Goal: Answer question/provide support: Share knowledge or assist other users

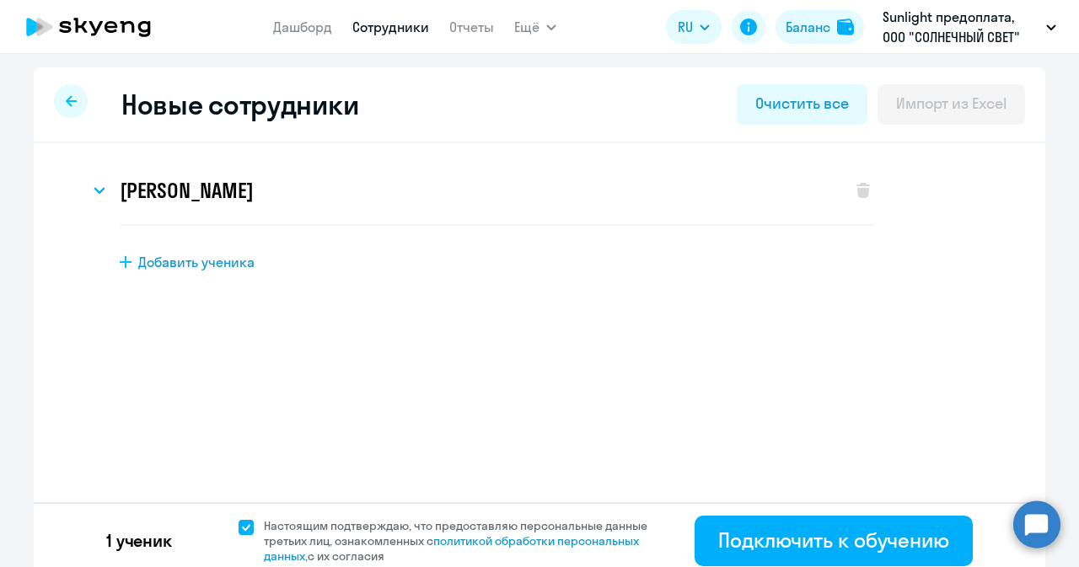
select select "english_adult_not_native_speaker"
select select "3"
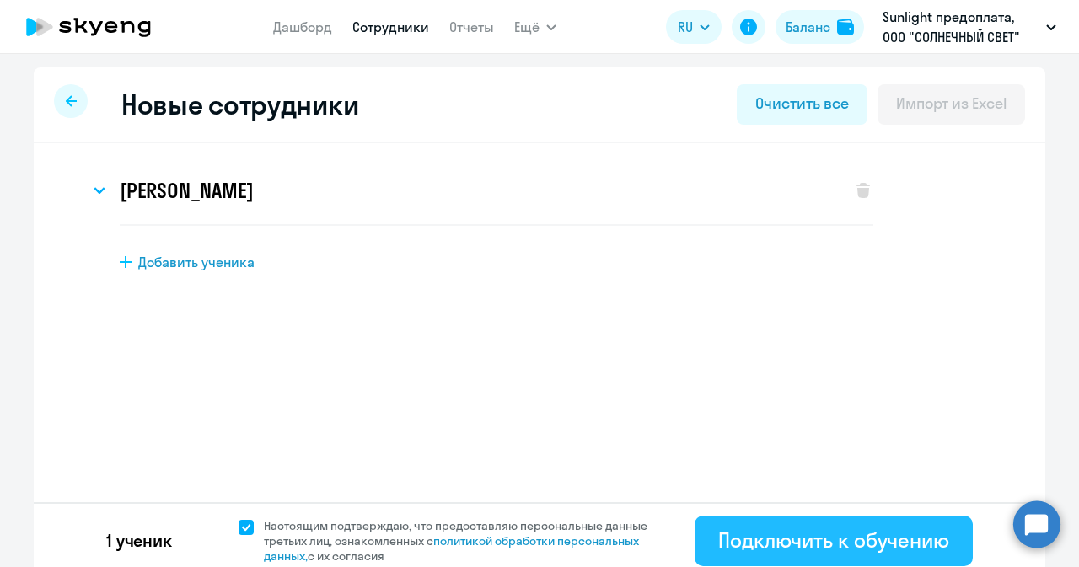
click at [814, 529] on div "Подключить к обучению" at bounding box center [833, 540] width 231 height 27
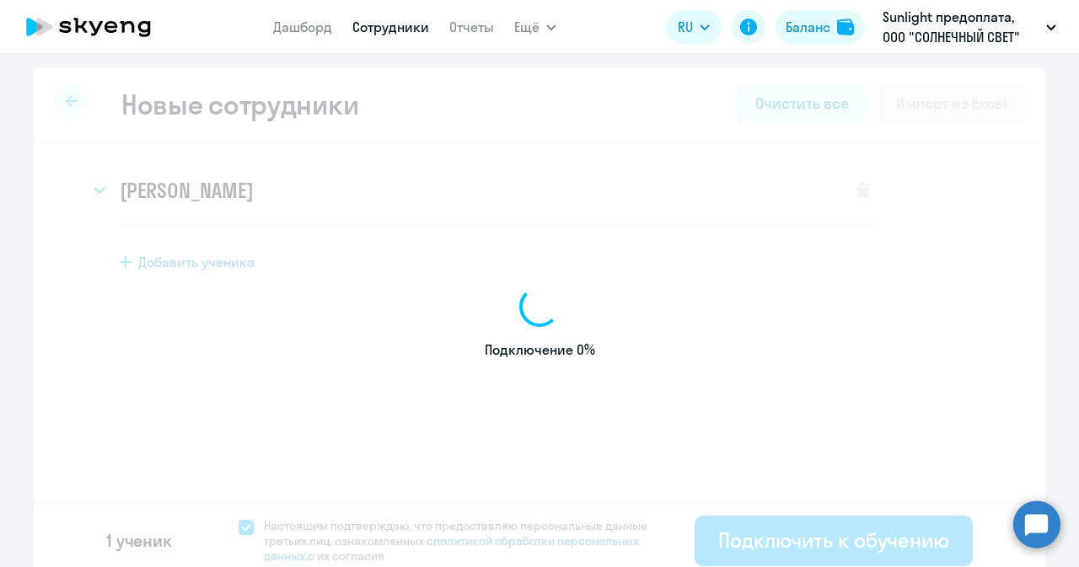
select select "english_adult_not_native_speaker"
select select "3"
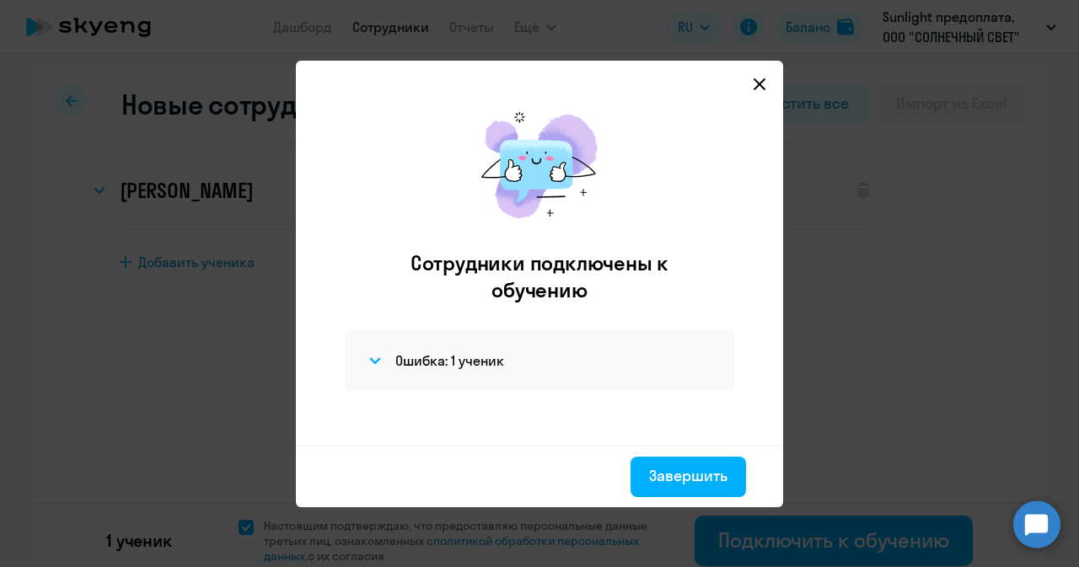
click at [754, 75] on svg-icon at bounding box center [759, 84] width 20 height 20
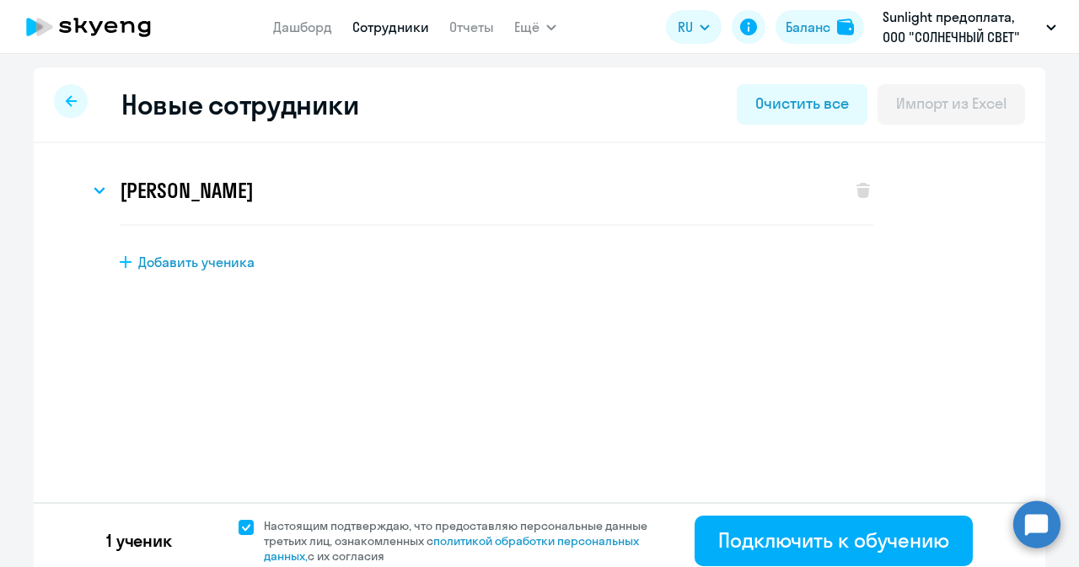
click at [387, 30] on link "Сотрудники" at bounding box center [390, 27] width 77 height 17
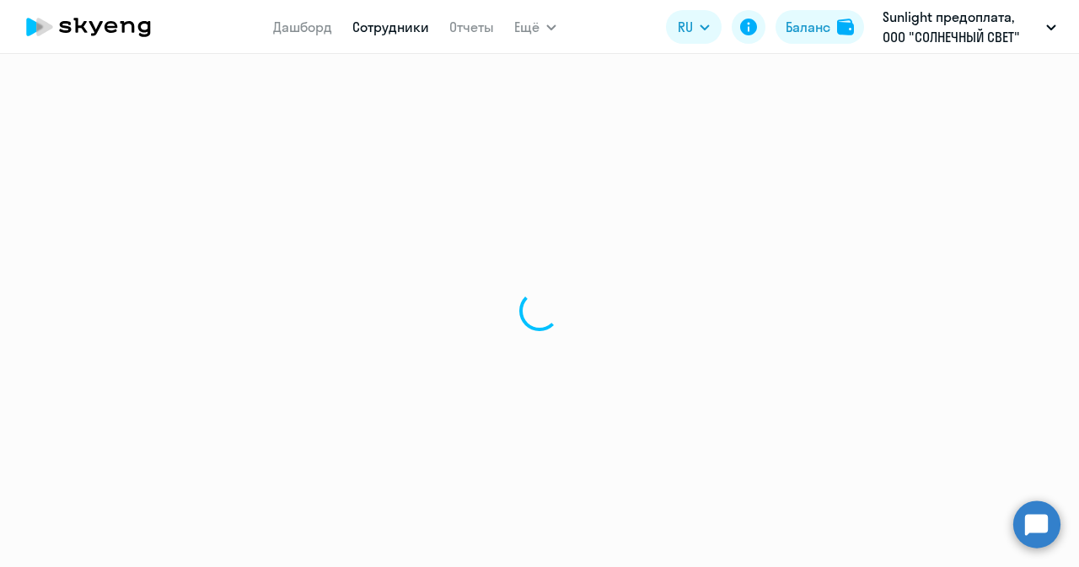
select select "30"
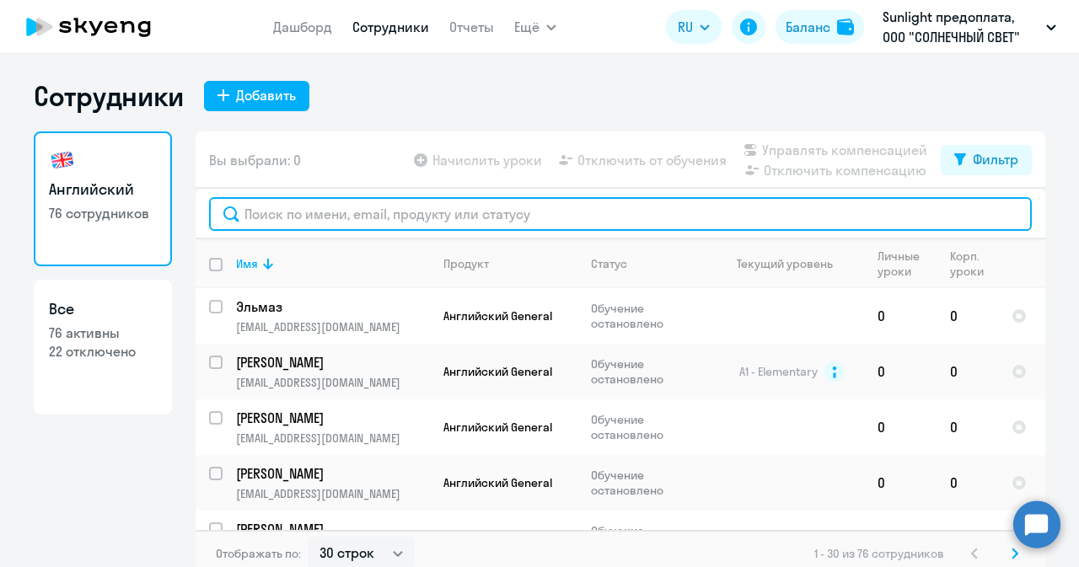
click at [266, 221] on input "text" at bounding box center [620, 214] width 823 height 34
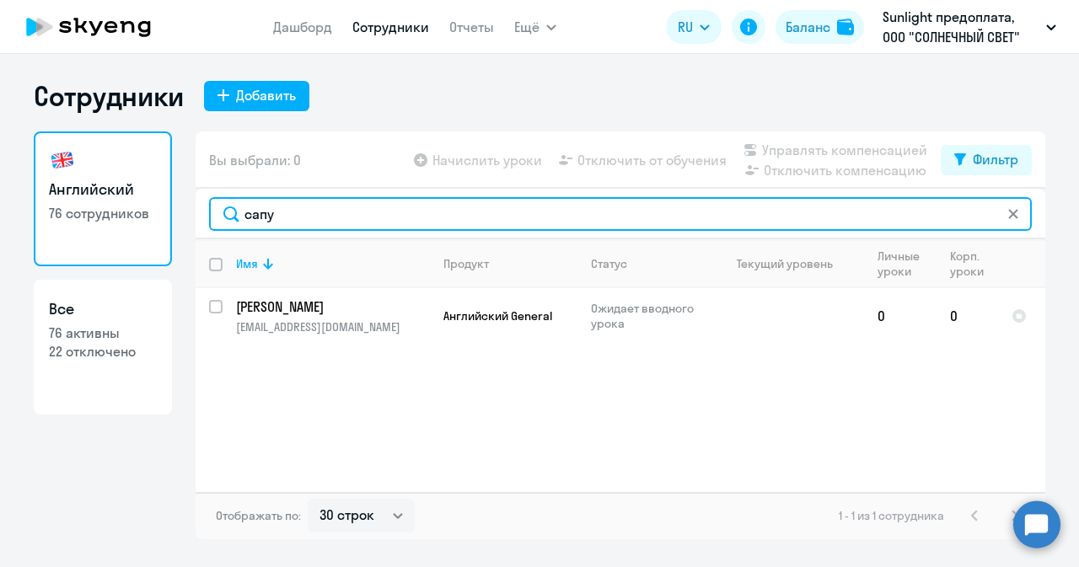
type input "сапу"
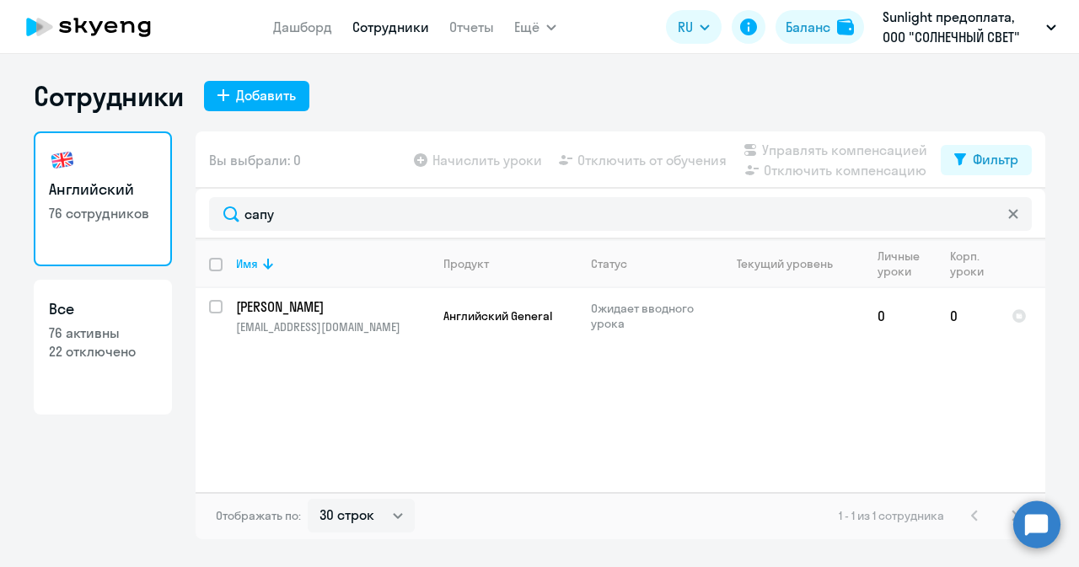
click at [1045, 511] on circle at bounding box center [1036, 524] width 47 height 47
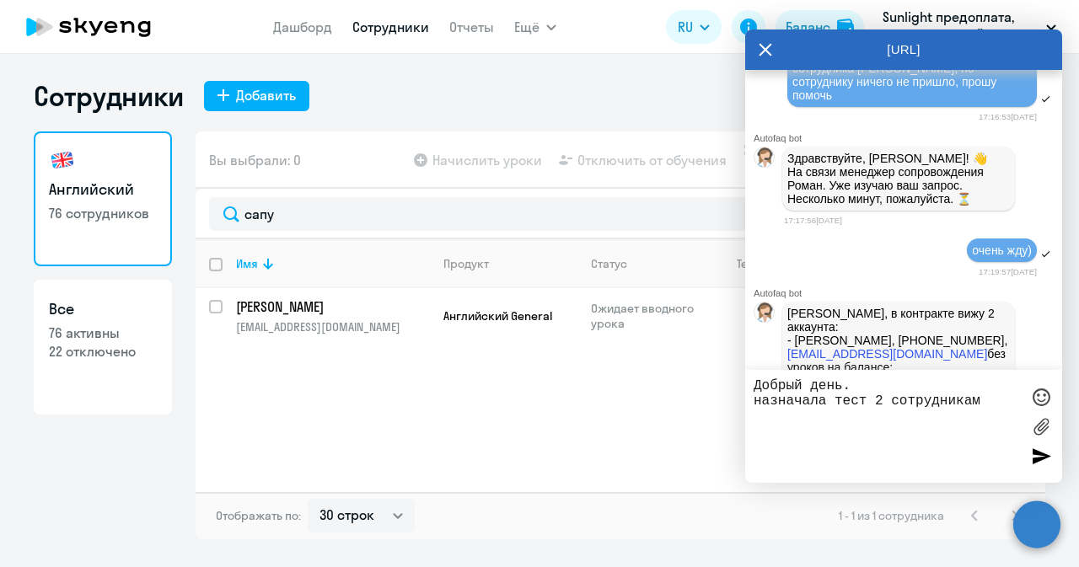
scroll to position [1491, 0]
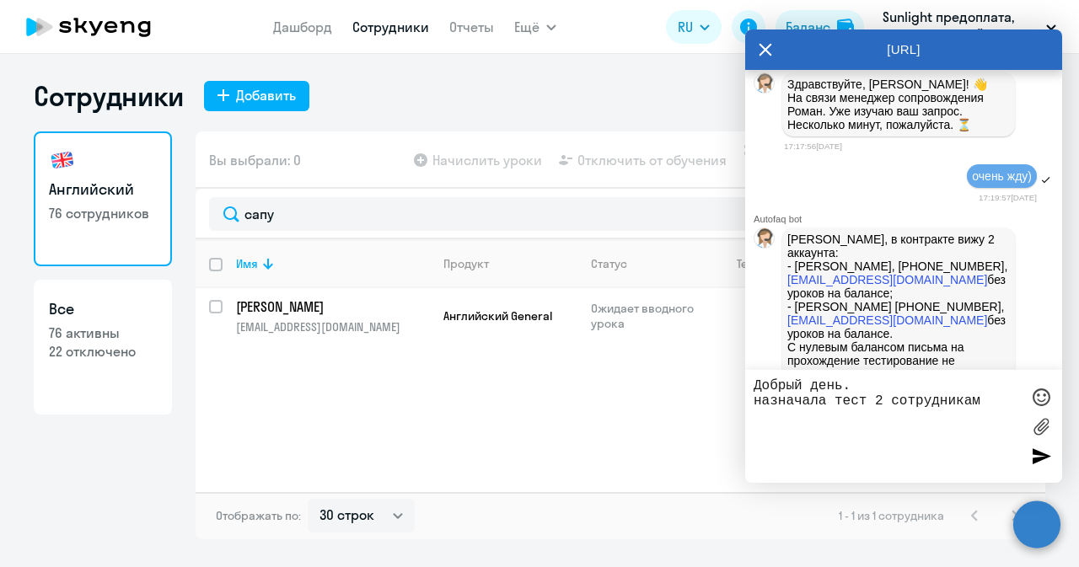
drag, startPoint x: 925, startPoint y: 158, endPoint x: 783, endPoint y: 89, distance: 157.6
copy span "Добрый день. Прошу проверить, назначила тест на сотрудника [PERSON_NAME], но со…"
drag, startPoint x: 754, startPoint y: 388, endPoint x: 985, endPoint y: 436, distance: 235.9
click at [985, 436] on textarea "Добрый день. назначала тест 2 сотрудникам" at bounding box center [887, 426] width 266 height 96
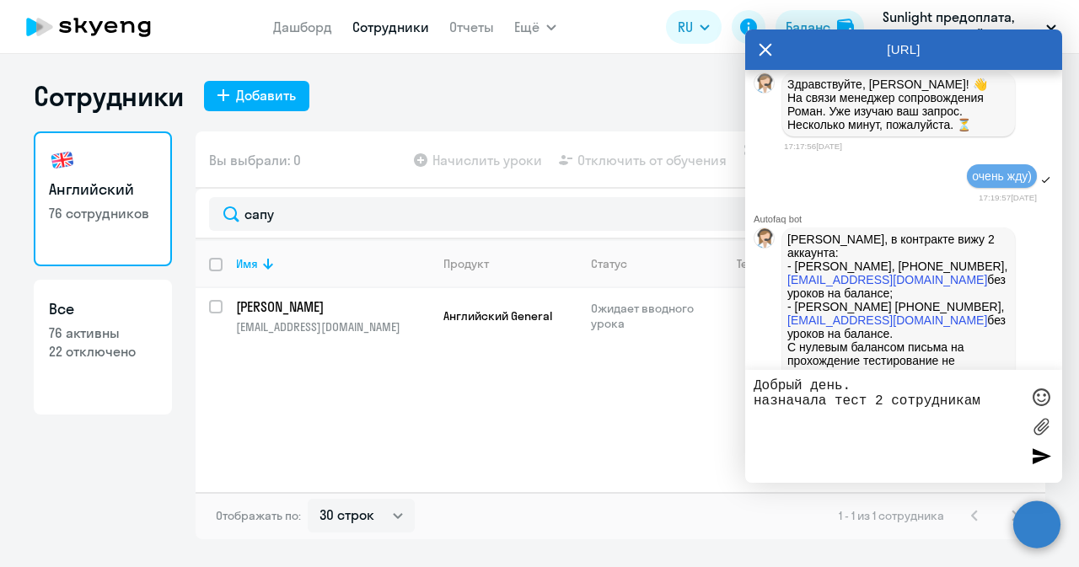
paste textarea "Прошу проверить, назначила тест на сотрудника [PERSON_NAME], но сотруднику ниче…"
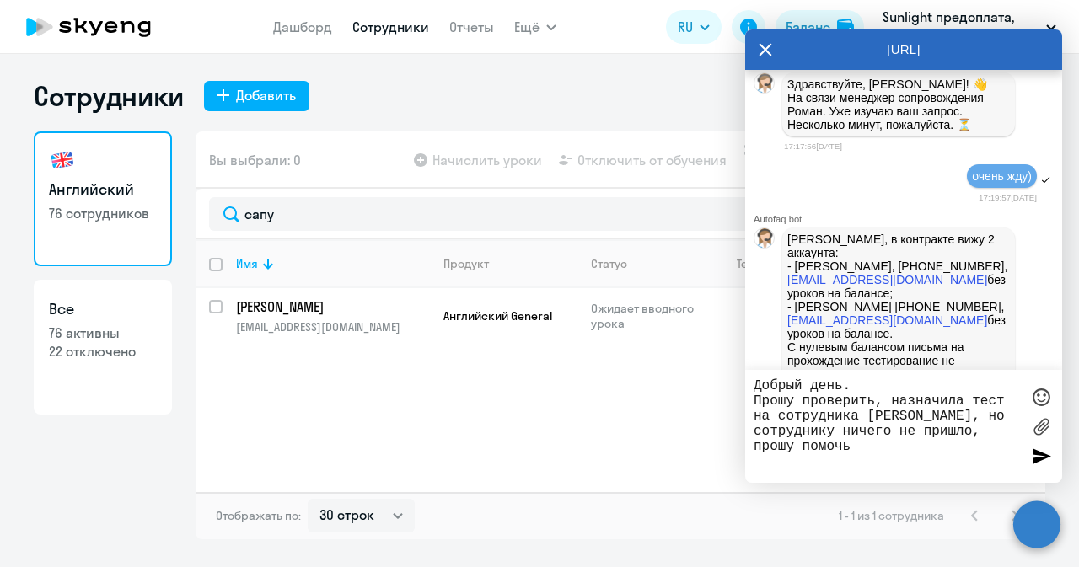
drag, startPoint x: 867, startPoint y: 416, endPoint x: 837, endPoint y: 438, distance: 37.4
click at [837, 438] on textarea "Добрый день. Прошу проверить, назначила тест на сотрудника [PERSON_NAME], но со…" at bounding box center [887, 426] width 266 height 96
paste textarea "1) [PERSON_NAME]"
drag, startPoint x: 895, startPoint y: 419, endPoint x: 865, endPoint y: 415, distance: 30.6
click at [865, 415] on textarea "Добрый день. Прошу проверить, назначила тест на сотрудника 1) [PERSON_NAME] , н…" at bounding box center [887, 426] width 266 height 96
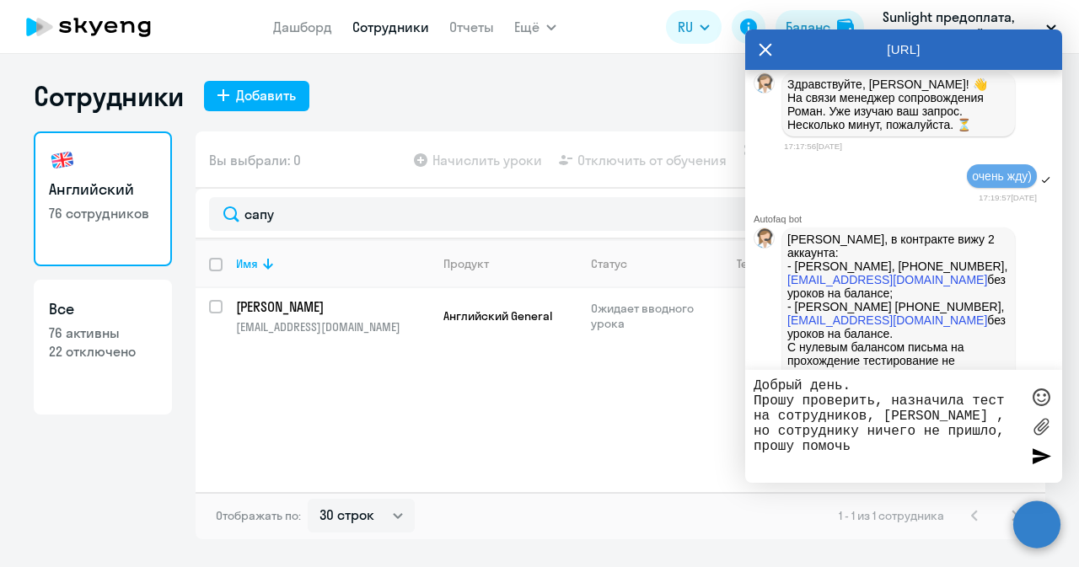
click at [850, 430] on textarea "Добрый день. Прошу проверить, назначила тест на сотрудников, [PERSON_NAME] , но…" at bounding box center [887, 426] width 266 height 96
paste textarea "2) [PERSON_NAME]"
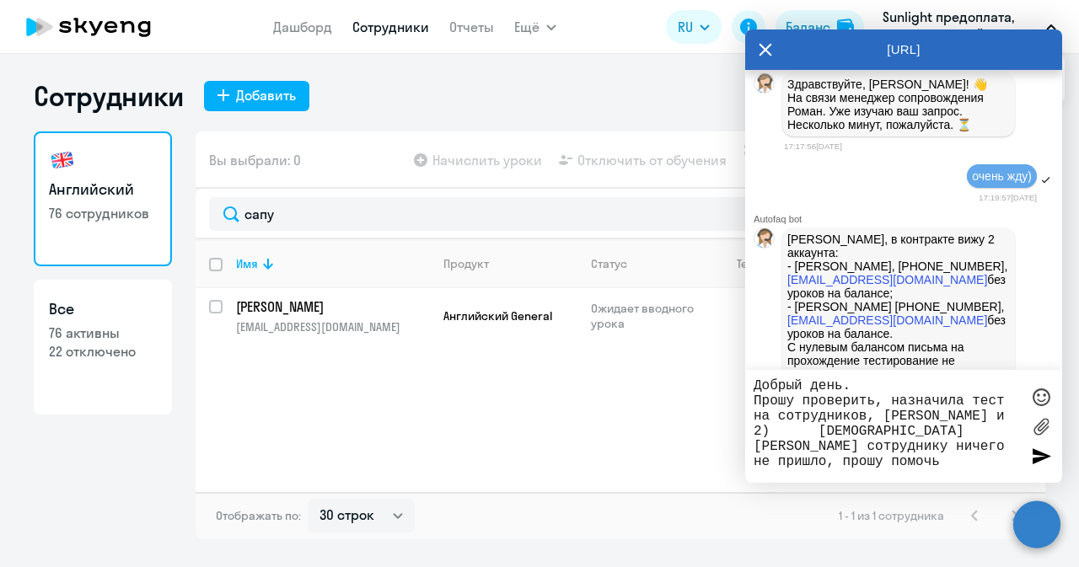
click at [883, 437] on textarea "Добрый день. Прошу проверить, назначила тест на сотрудников, [PERSON_NAME] и 2)…" at bounding box center [887, 426] width 266 height 96
click at [1000, 451] on textarea "Добрый день. Прошу проверить, назначила тест на сотрудников, [PERSON_NAME] и [D…" at bounding box center [887, 426] width 266 height 96
click at [997, 441] on textarea "Добрый день. Прошу проверить, назначила тест на сотрудников, [PERSON_NAME] и [D…" at bounding box center [887, 426] width 266 height 96
click at [914, 458] on textarea "Добрый день. Прошу проверить, назначила тест на сотрудников, [PERSON_NAME] и [D…" at bounding box center [887, 426] width 266 height 96
click at [911, 449] on textarea "Добрый день. Прошу проверить, назначила тест на сотрудников, [PERSON_NAME] и [D…" at bounding box center [887, 426] width 266 height 96
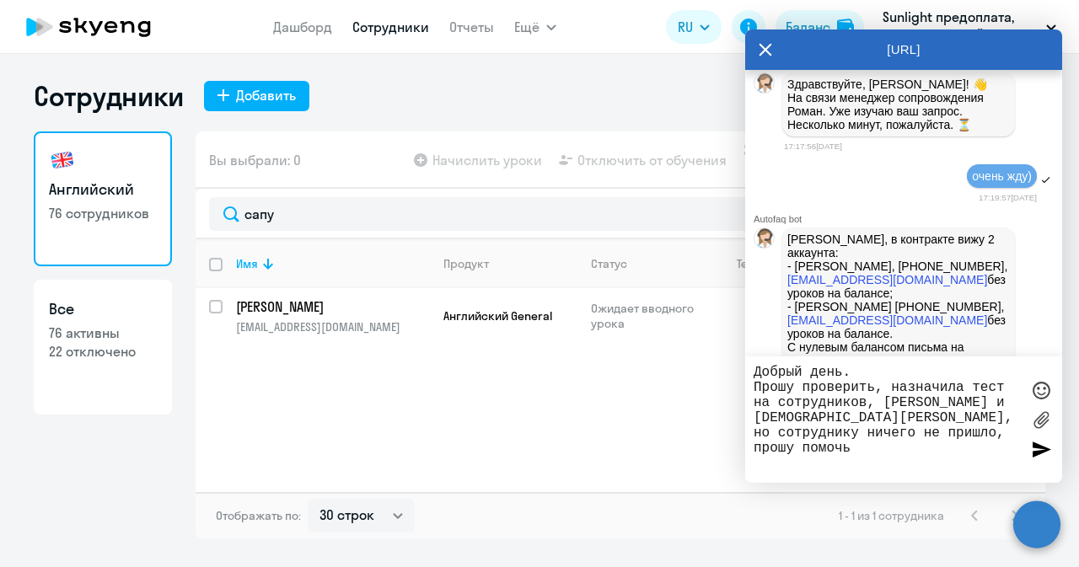
click at [834, 449] on textarea "Добрый день. Прошу проверить, назначила тест на сотрудников, [PERSON_NAME] и [D…" at bounding box center [887, 420] width 266 height 110
type textarea "Добрый день. Прошу проверить, назначила тест на сотрудников, [PERSON_NAME] и [D…"
click at [1038, 445] on div at bounding box center [1040, 449] width 25 height 25
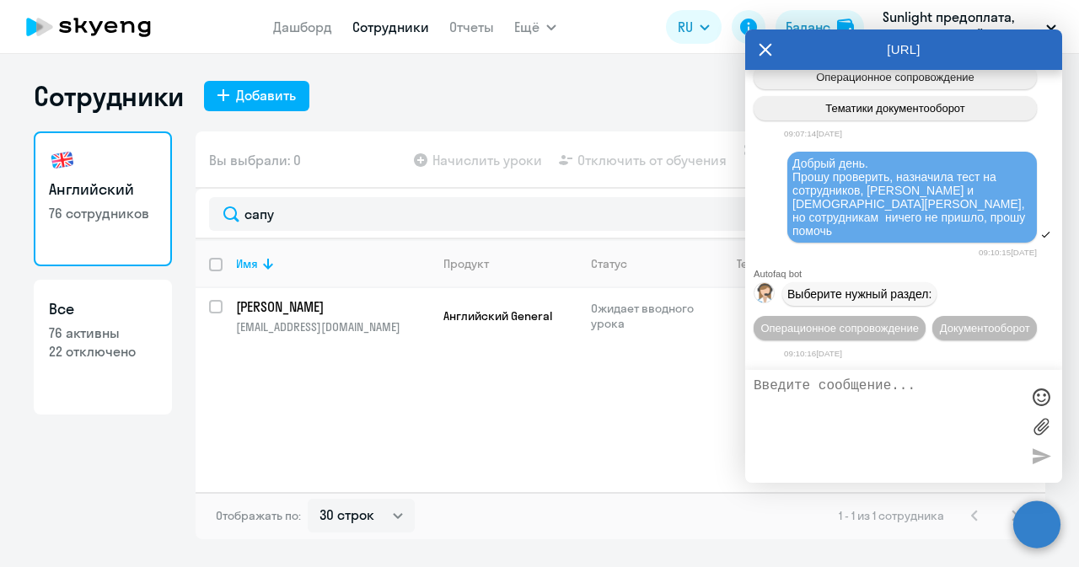
scroll to position [2756, 0]
drag, startPoint x: 871, startPoint y: 201, endPoint x: 775, endPoint y: 114, distance: 129.4
copy span "Добрый день. Прошу проверить, назначила тест на сотрудников, [PERSON_NAME] и [D…"
click at [926, 316] on button "Операционное сопровождение" at bounding box center [840, 328] width 172 height 24
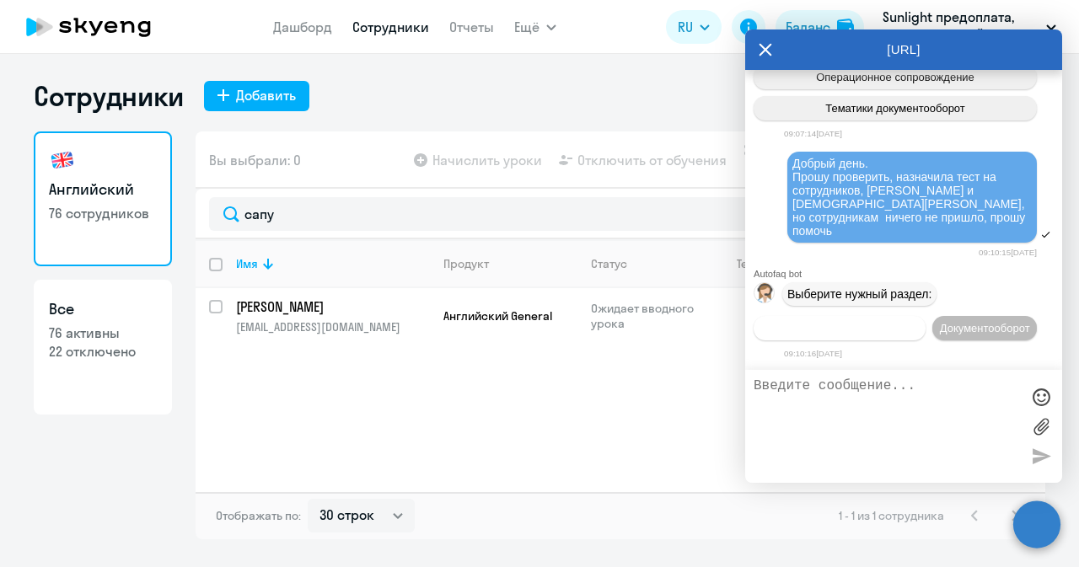
click at [886, 322] on span "Операционное сопровождение" at bounding box center [839, 328] width 158 height 13
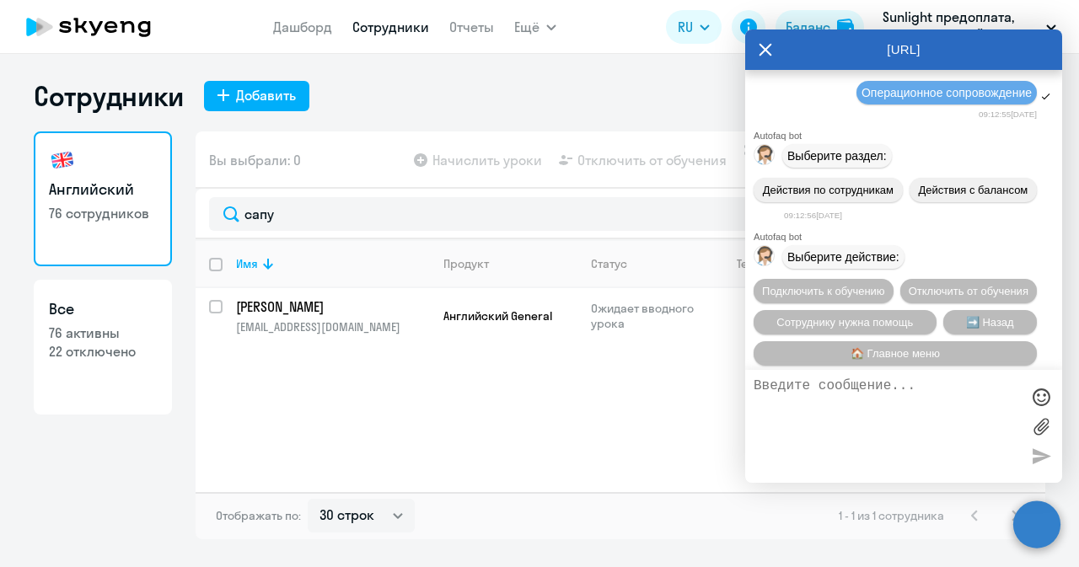
scroll to position [3195, 0]
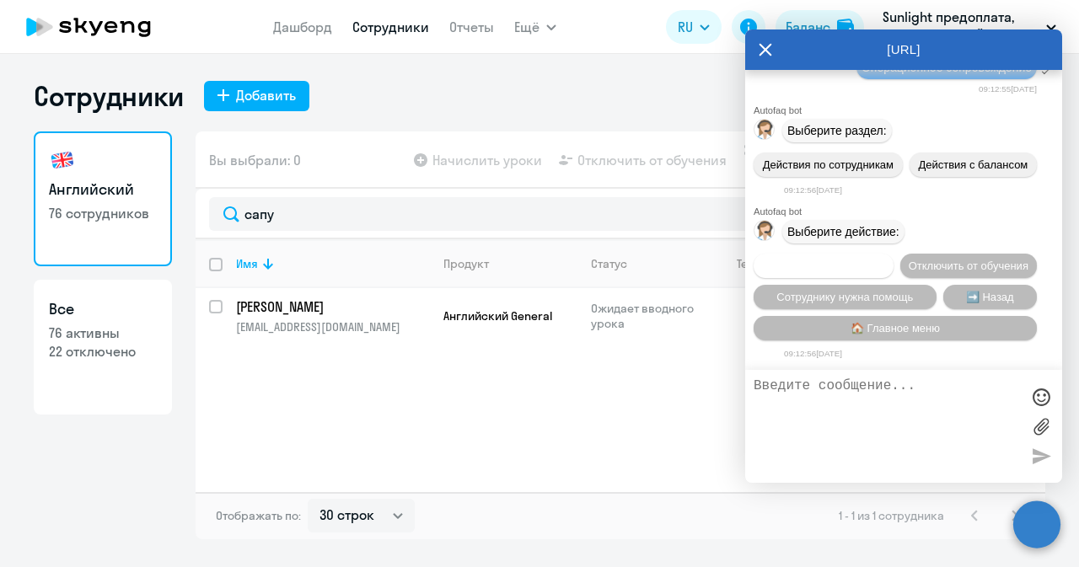
click at [893, 254] on button "Подключить к обучению" at bounding box center [824, 266] width 140 height 24
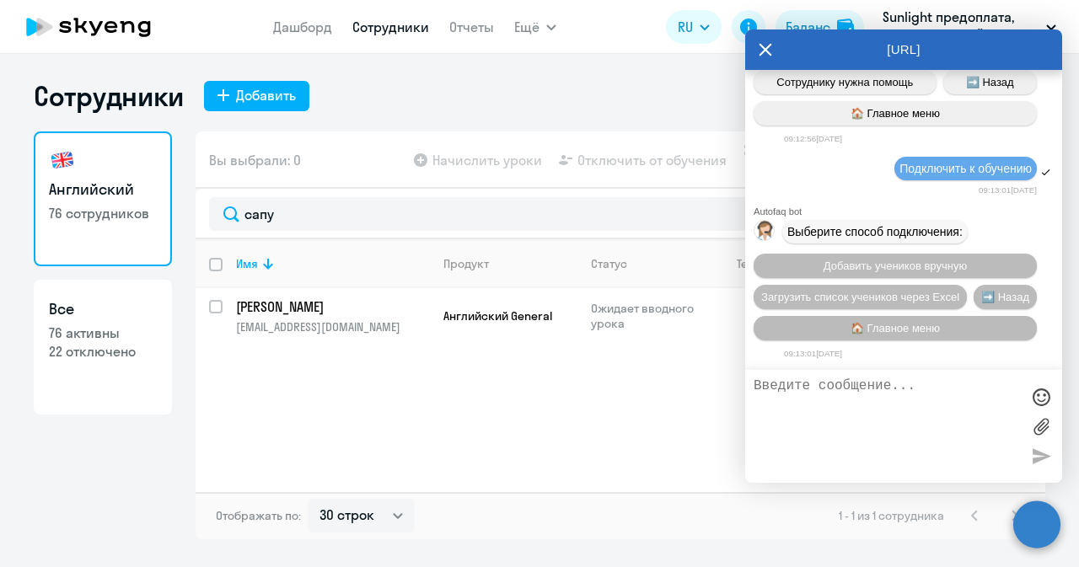
scroll to position [3415, 0]
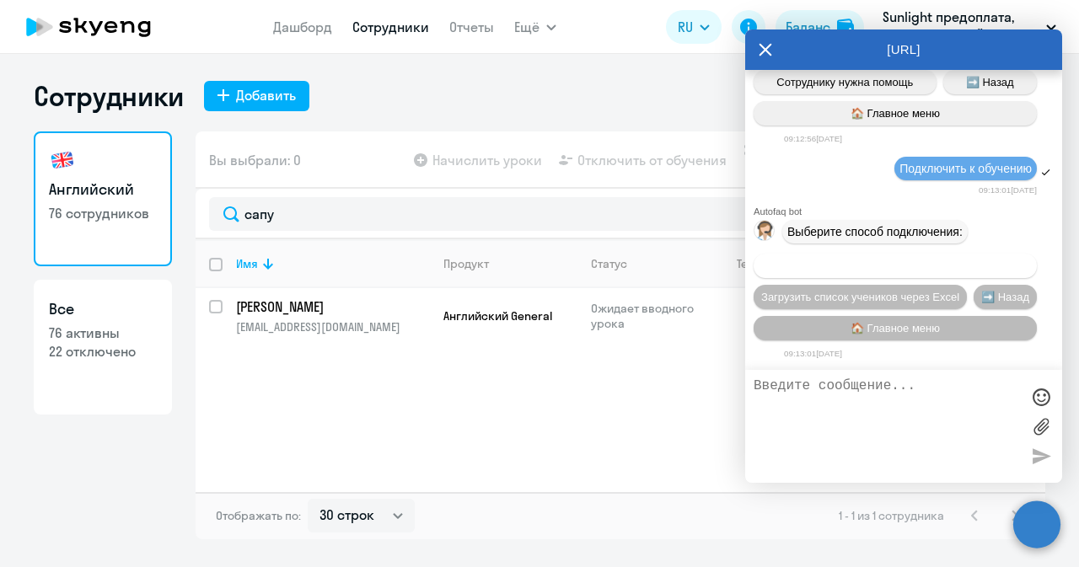
click at [963, 267] on button "Добавить учеников вручную" at bounding box center [895, 266] width 283 height 24
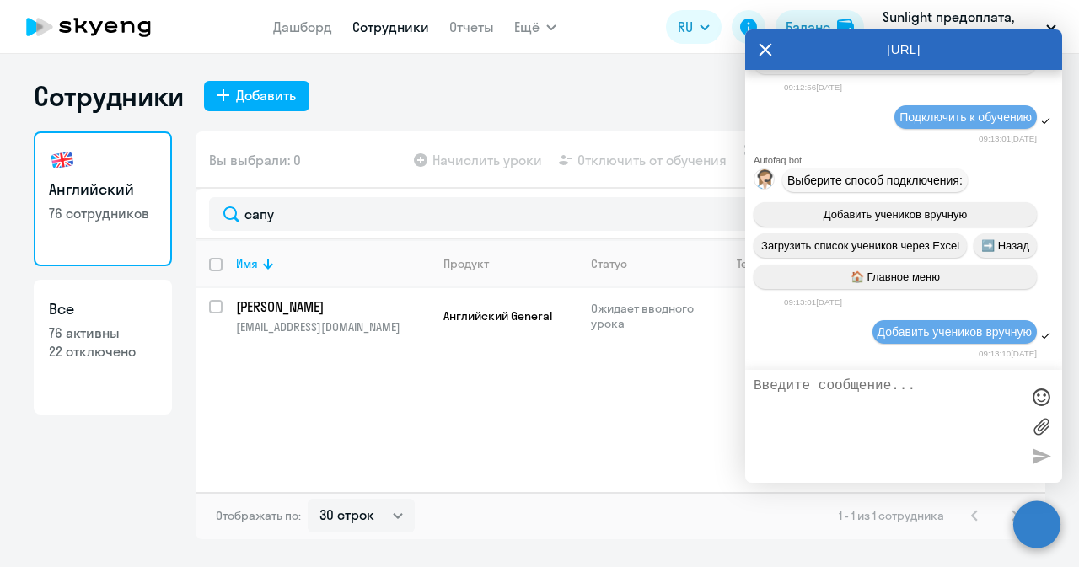
scroll to position [4252, 0]
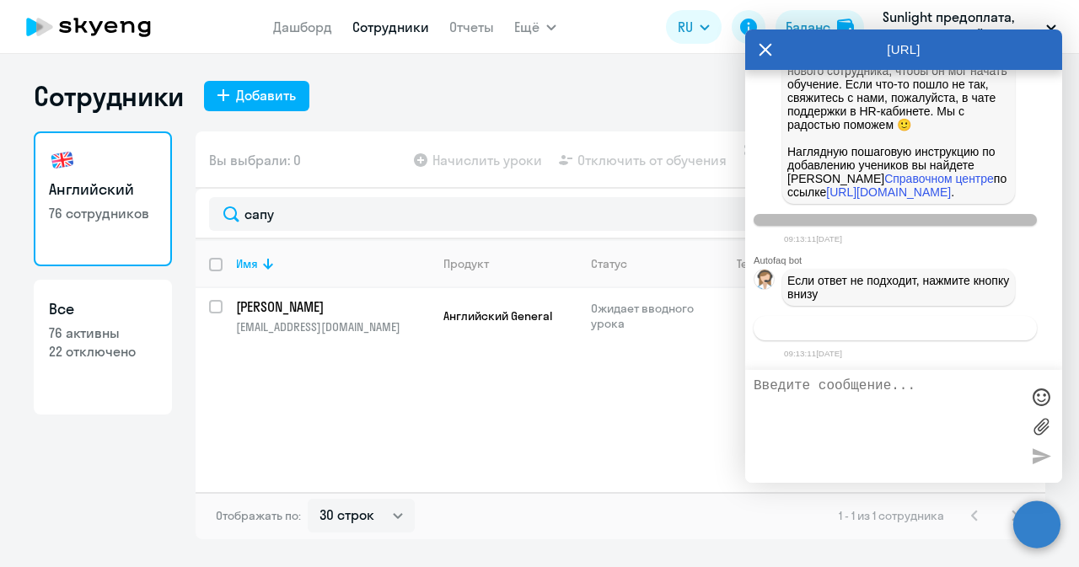
click at [971, 332] on button "Связаться с менеджером" at bounding box center [895, 328] width 283 height 24
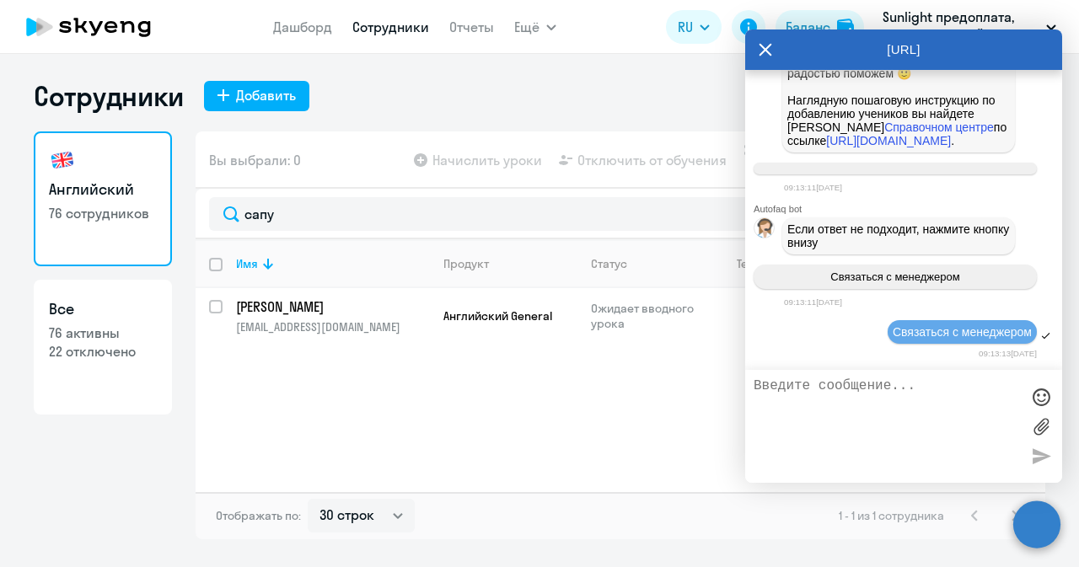
click at [893, 432] on textarea at bounding box center [887, 426] width 266 height 96
paste textarea "Добрый день. Прошу проверить, назначила тест на сотрудников, [PERSON_NAME] и [D…"
type textarea "Добрый день. Прошу проверить, назначила тест на сотрудников, [PERSON_NAME] и [D…"
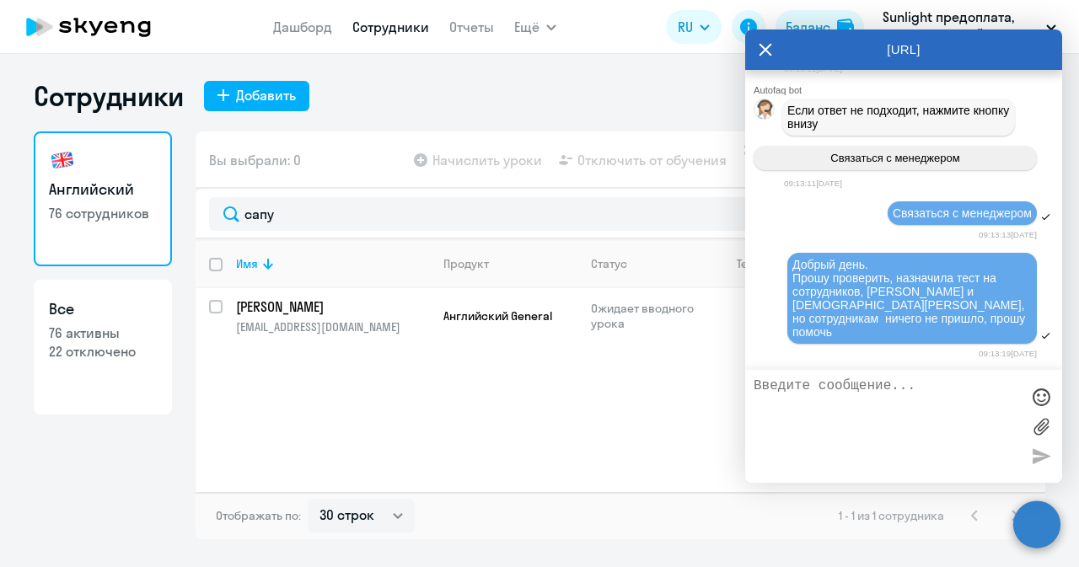
click at [869, 277] on span "Добрый день. Прошу проверить, назначила тест на сотрудников, [PERSON_NAME] и [D…" at bounding box center [910, 298] width 236 height 81
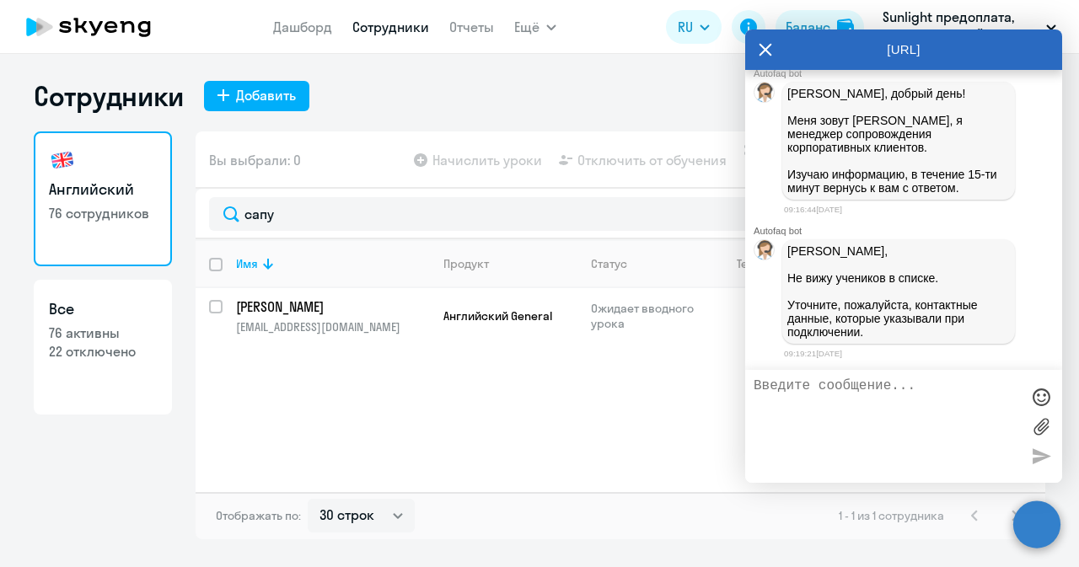
scroll to position [4727, 0]
click at [904, 426] on textarea at bounding box center [887, 426] width 266 height 96
paste textarea "1) [PERSON_NAME] [EMAIL_ADDRESS][DOMAIN_NAME] 89855581715 2) [PERSON_NAME]: [PH…"
type textarea "1) [PERSON_NAME] [EMAIL_ADDRESS][DOMAIN_NAME] 89855581715 2) [PERSON_NAME]: [PH…"
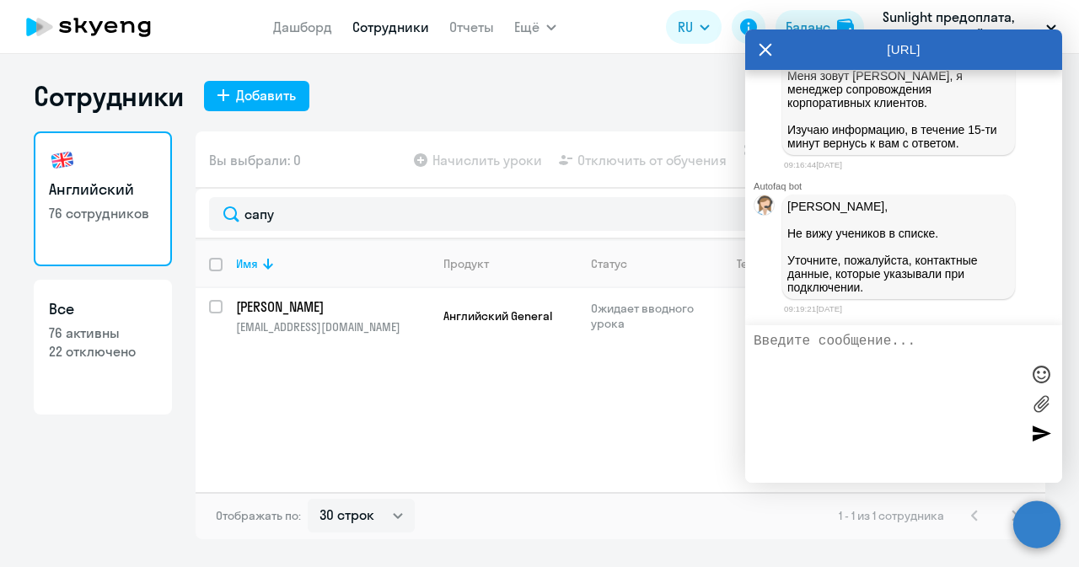
scroll to position [4860, 0]
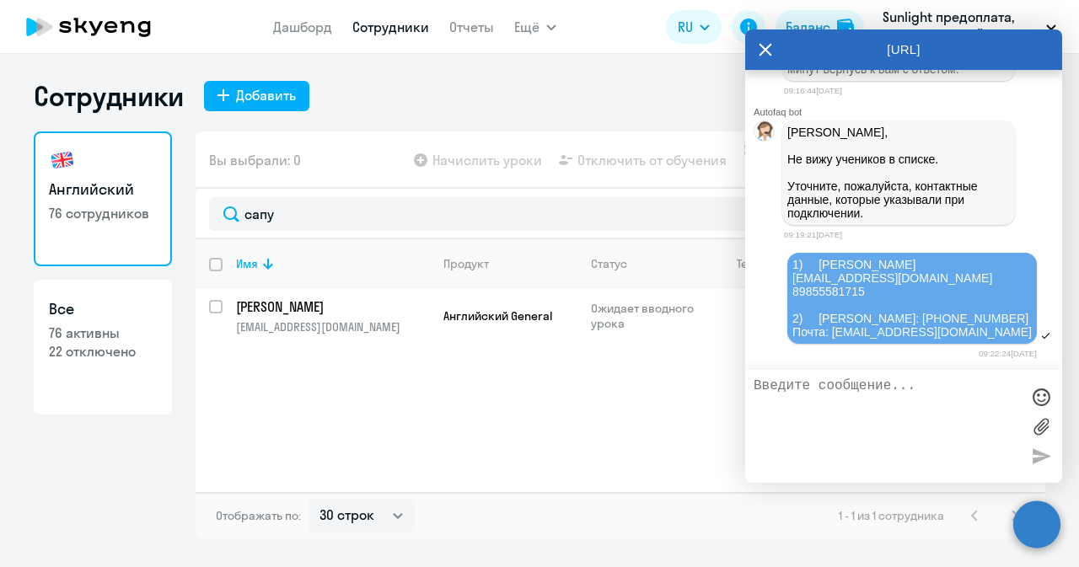
click at [454, 399] on div "Имя Продукт Статус Текущий уровень Личные уроки Корп. уроки [PERSON_NAME] [EMAI…" at bounding box center [621, 365] width 850 height 253
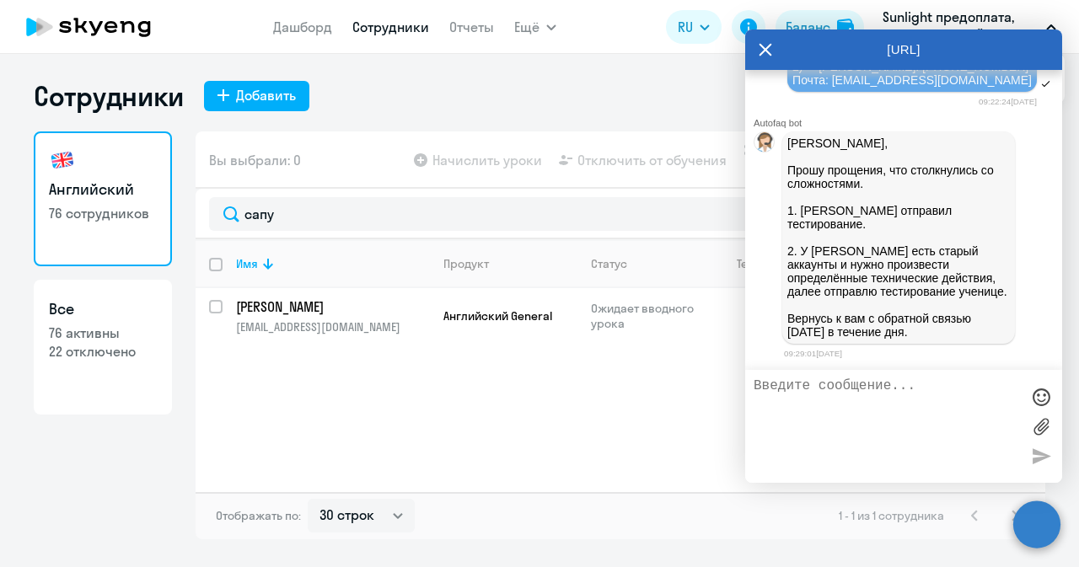
scroll to position [5113, 0]
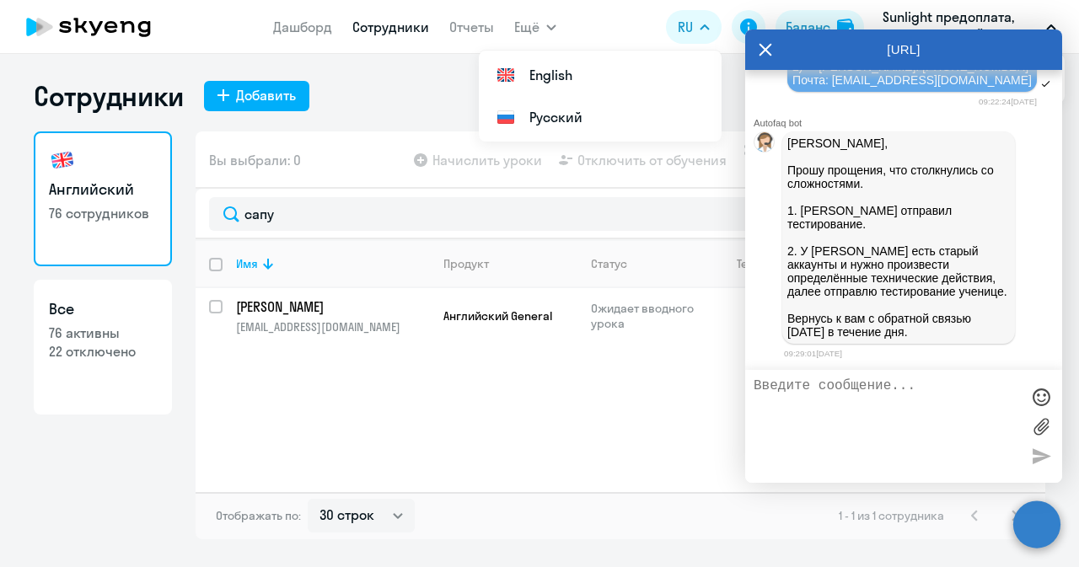
click at [770, 40] on icon at bounding box center [765, 50] width 13 height 40
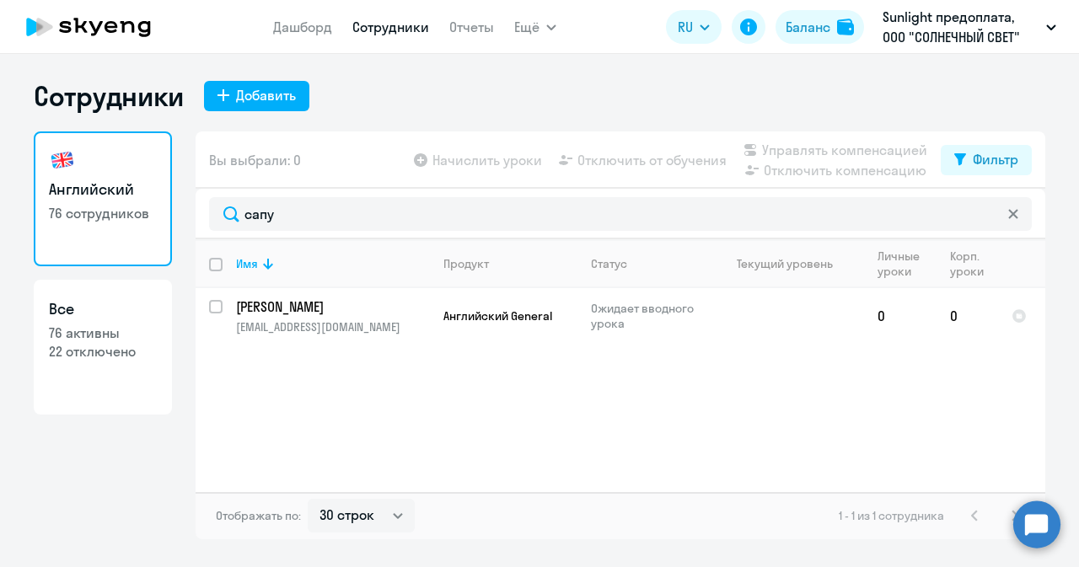
click at [1048, 532] on circle at bounding box center [1036, 524] width 47 height 47
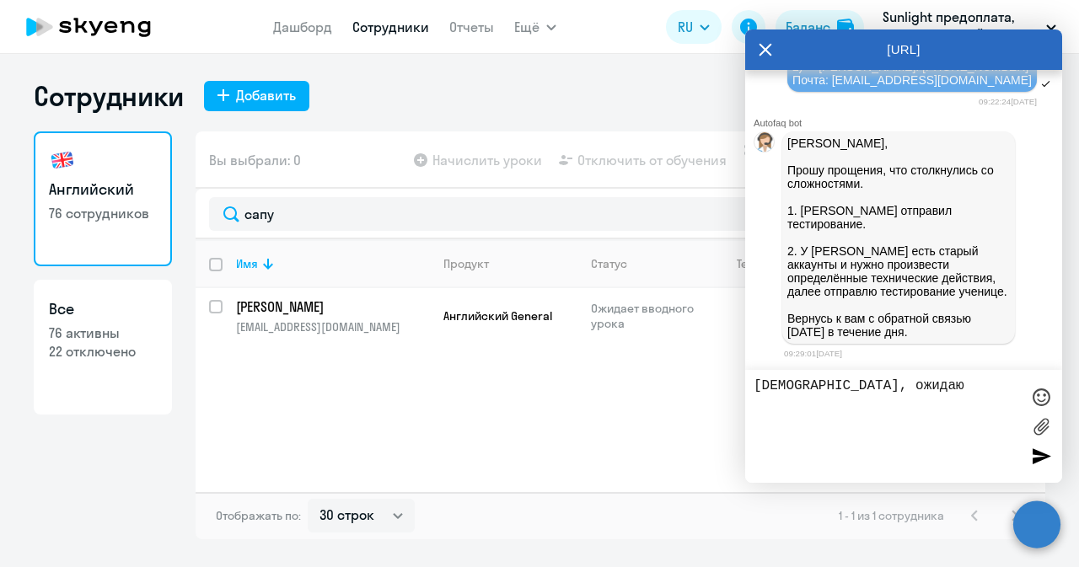
type textarea "[DEMOGRAPHIC_DATA], ожидаю"
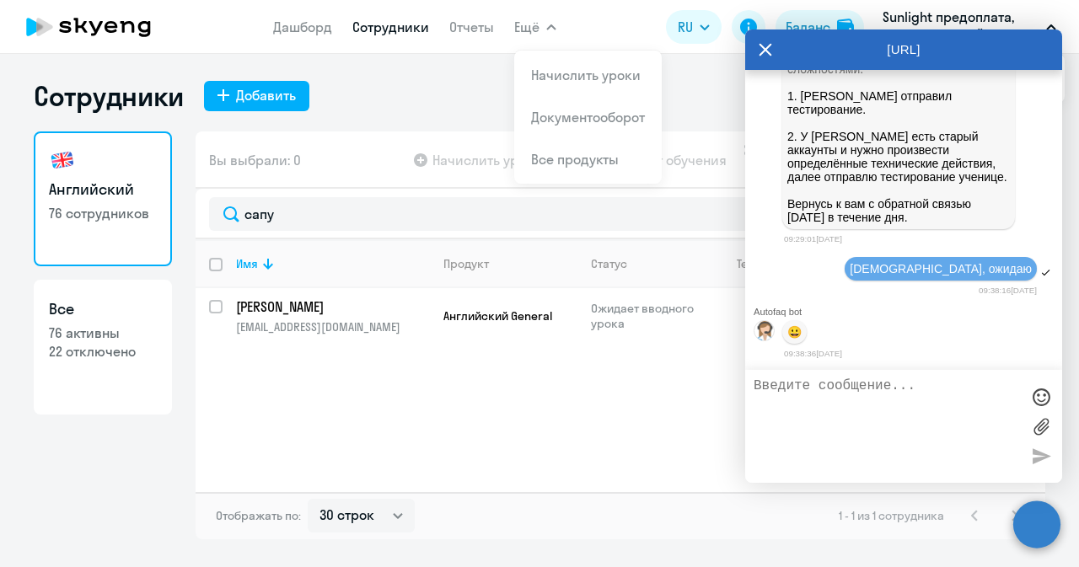
scroll to position [5232, 0]
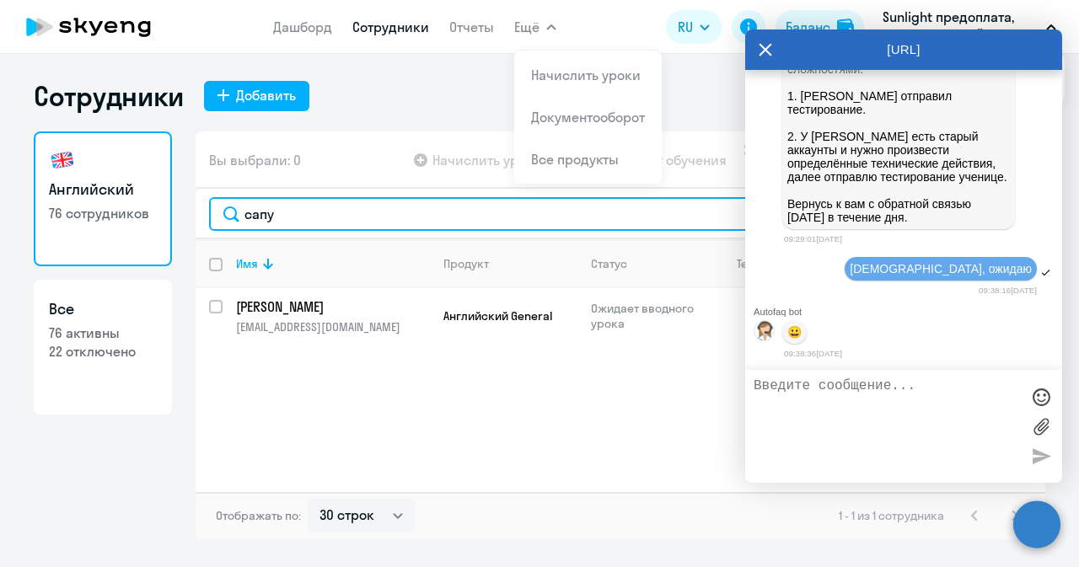
drag, startPoint x: 331, startPoint y: 223, endPoint x: 201, endPoint y: 226, distance: 130.7
click at [201, 226] on div "сапу" at bounding box center [621, 214] width 850 height 51
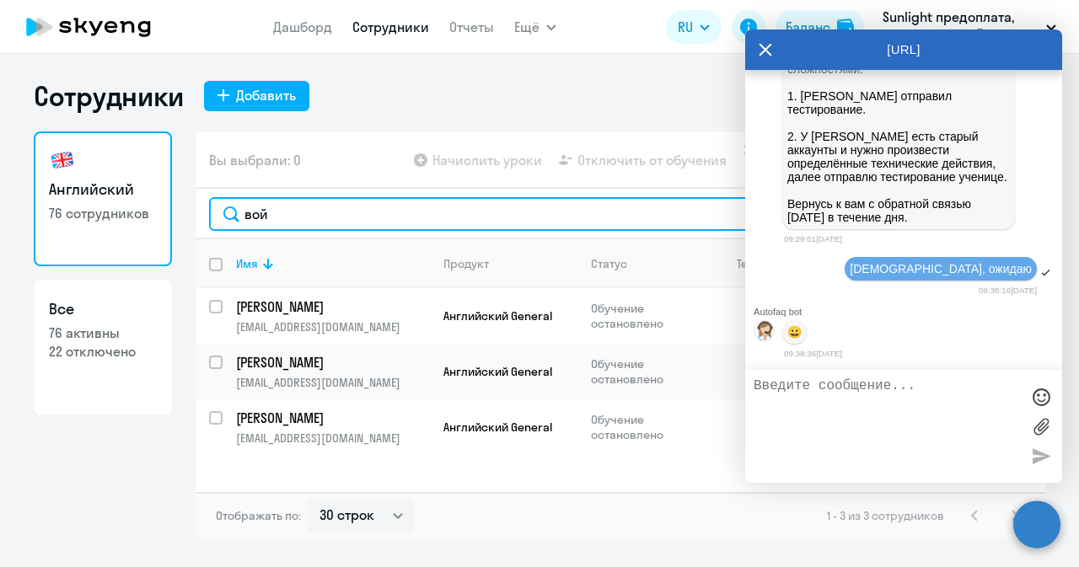
type input "вой"
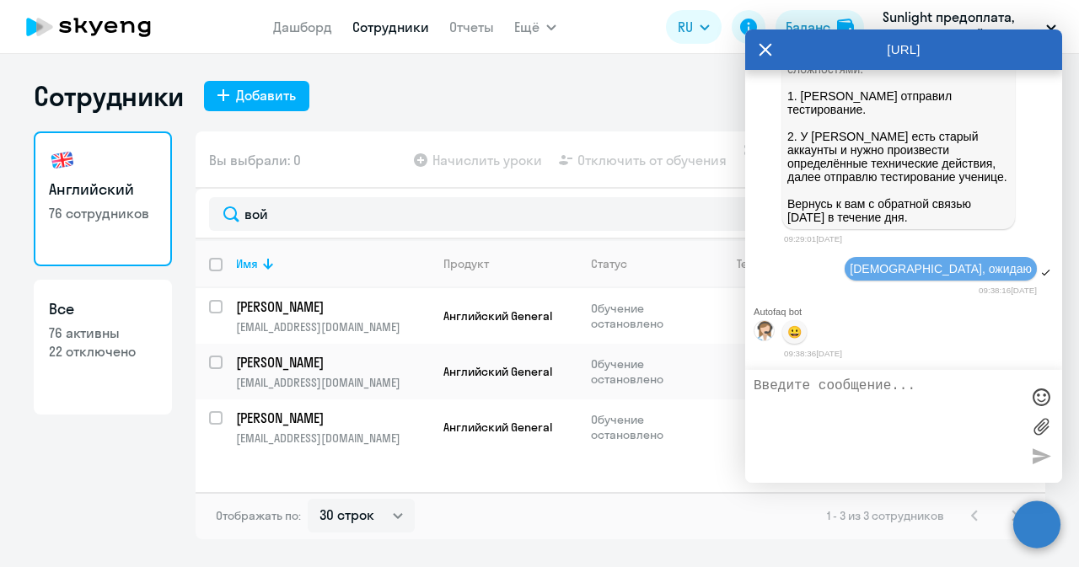
click at [530, 473] on div "Имя Продукт Статус Текущий уровень Личные уроки Корп. уроки [PERSON_NAME] [EMAI…" at bounding box center [621, 365] width 850 height 253
click at [770, 45] on icon at bounding box center [765, 49] width 13 height 13
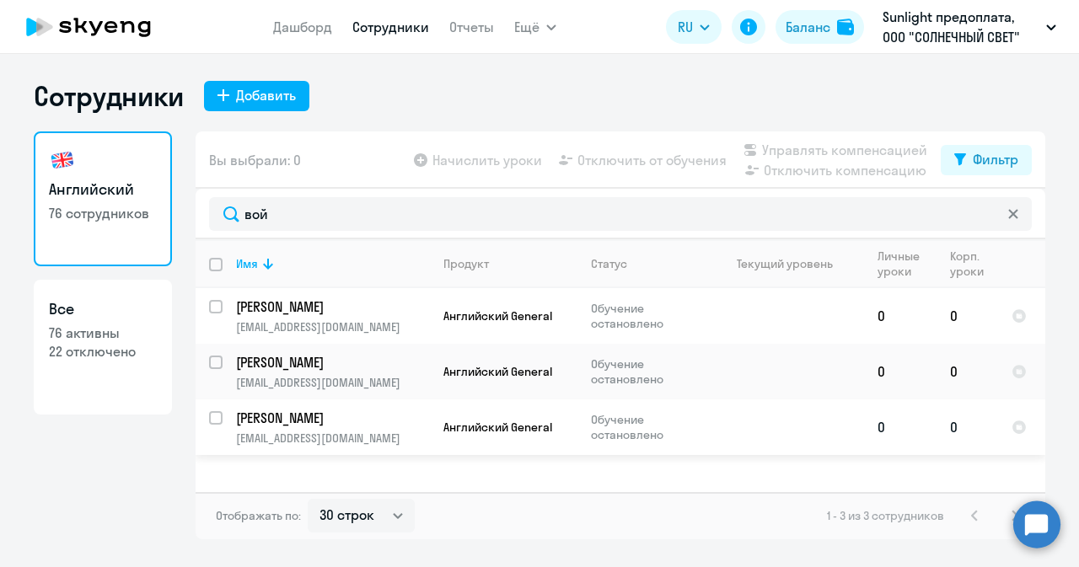
click at [318, 416] on p "[PERSON_NAME]" at bounding box center [331, 418] width 190 height 19
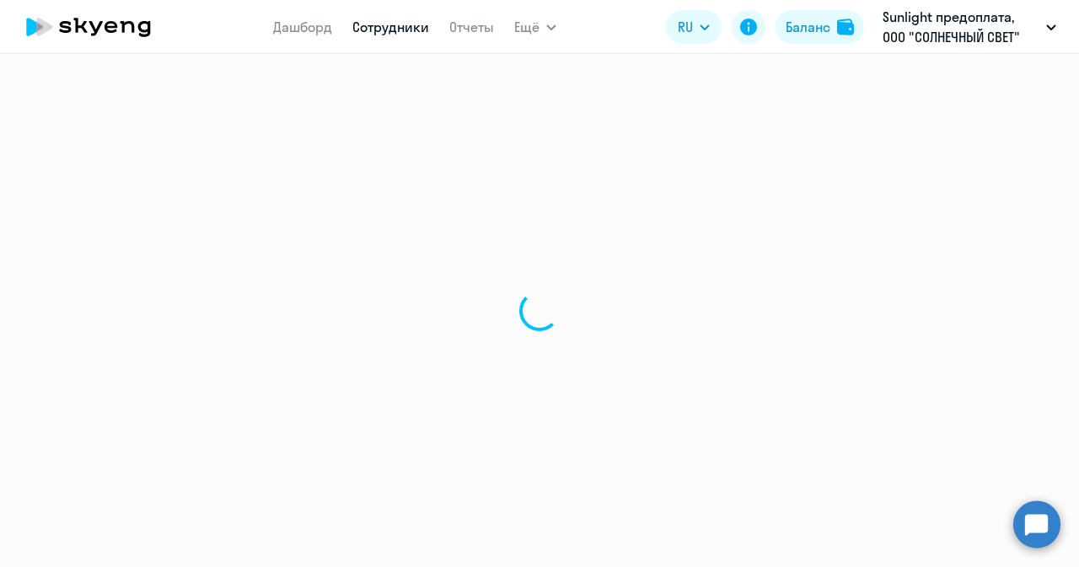
select select "english"
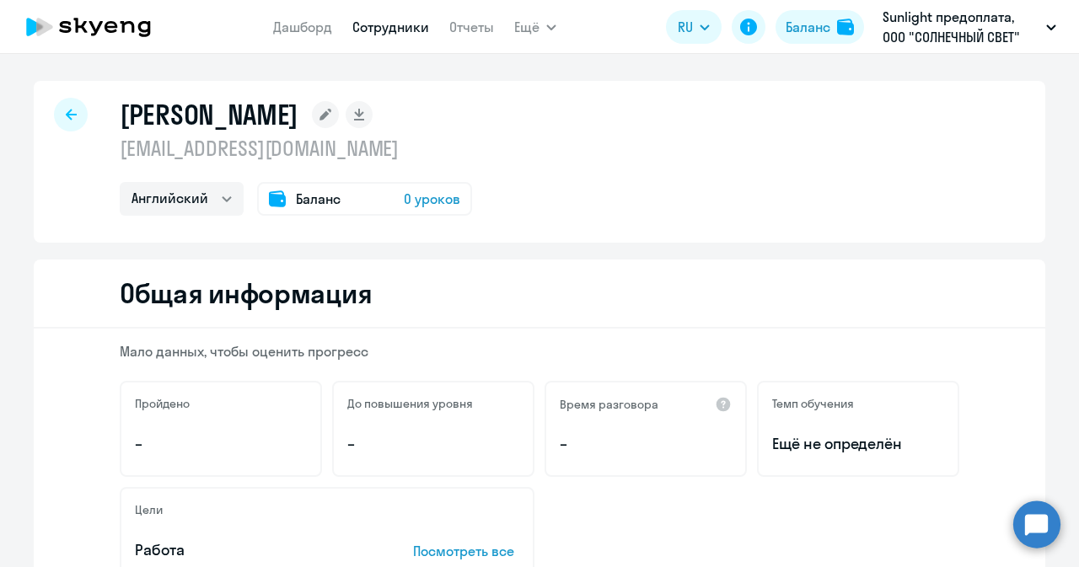
click at [70, 115] on div at bounding box center [71, 115] width 34 height 34
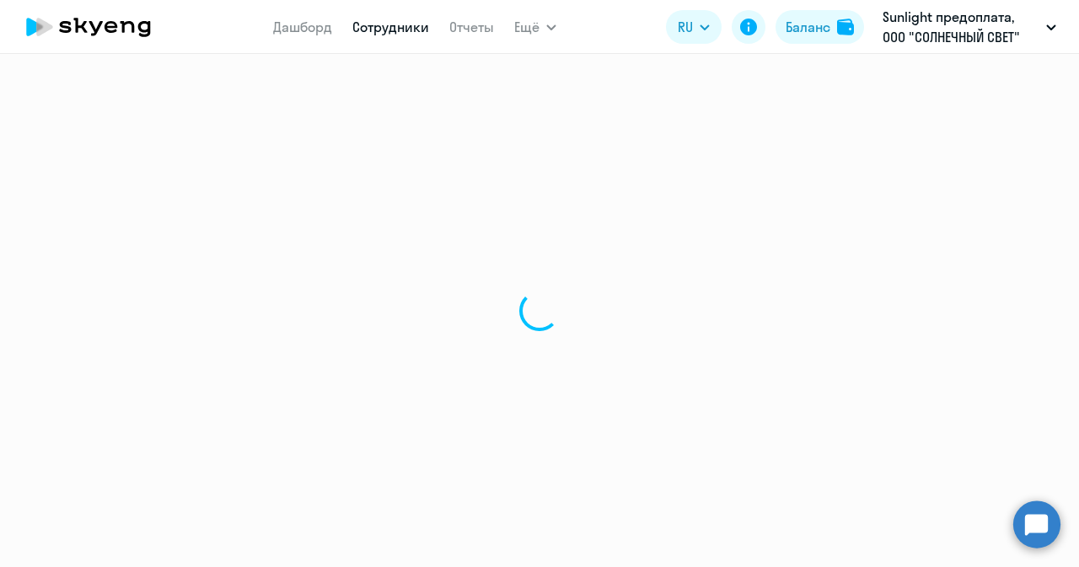
select select "30"
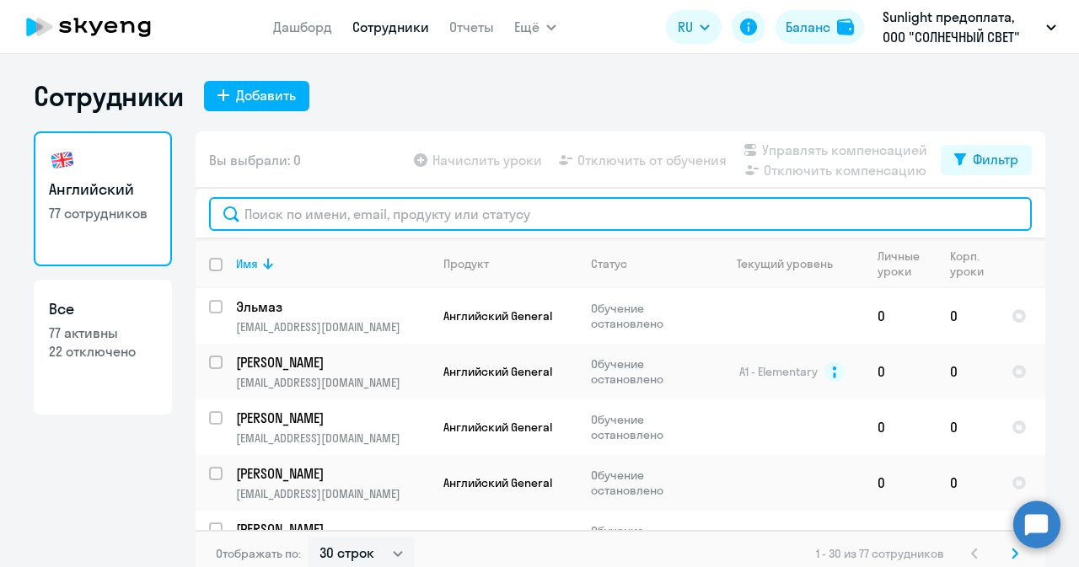
click at [312, 220] on input "text" at bounding box center [620, 214] width 823 height 34
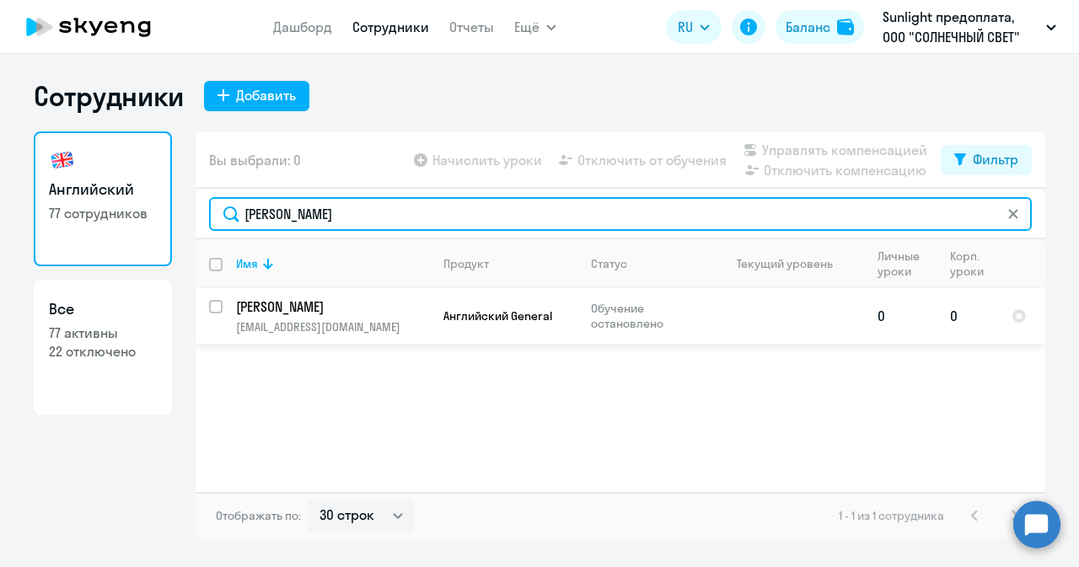
type input "[PERSON_NAME]"
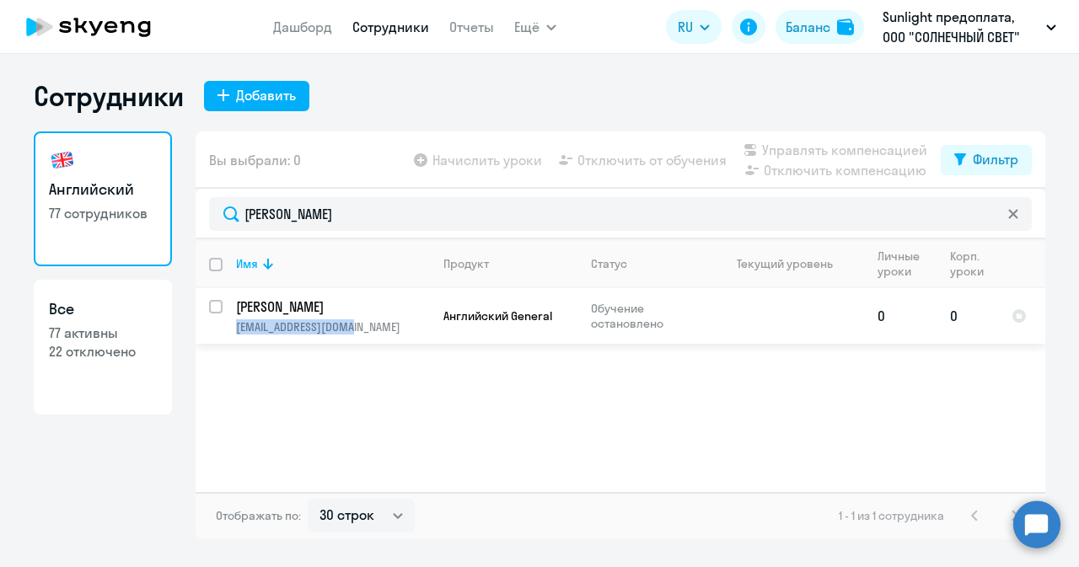
drag, startPoint x: 359, startPoint y: 326, endPoint x: 229, endPoint y: 335, distance: 130.1
click at [229, 335] on td "[PERSON_NAME] [EMAIL_ADDRESS][DOMAIN_NAME]" at bounding box center [326, 316] width 207 height 56
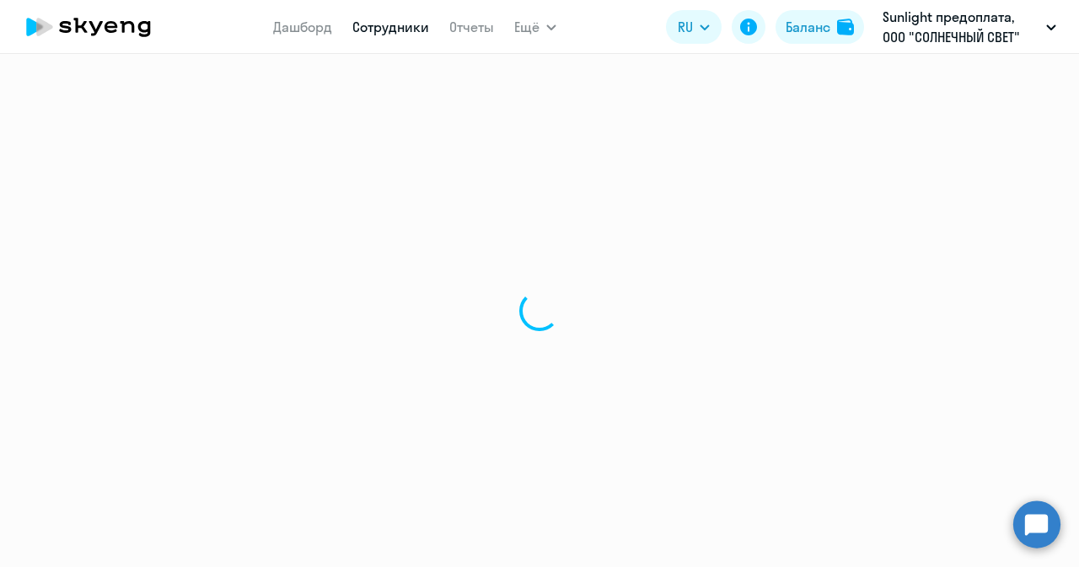
select select "english"
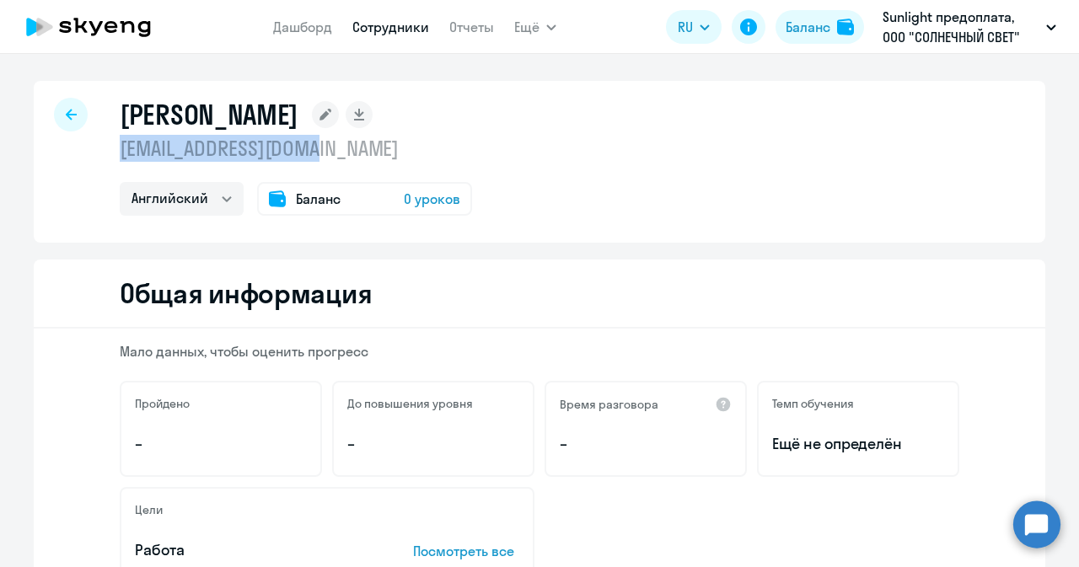
drag, startPoint x: 346, startPoint y: 146, endPoint x: 105, endPoint y: 146, distance: 241.9
click at [105, 146] on div "[PERSON_NAME] [EMAIL_ADDRESS][DOMAIN_NAME] Английский Баланс 0 уроков" at bounding box center [539, 162] width 1011 height 162
copy p "[EMAIL_ADDRESS][DOMAIN_NAME]"
drag, startPoint x: 111, startPoint y: 115, endPoint x: 437, endPoint y: 124, distance: 325.5
click at [437, 124] on div "[PERSON_NAME] [EMAIL_ADDRESS][DOMAIN_NAME] Английский Баланс 0 уроков" at bounding box center [539, 162] width 1011 height 162
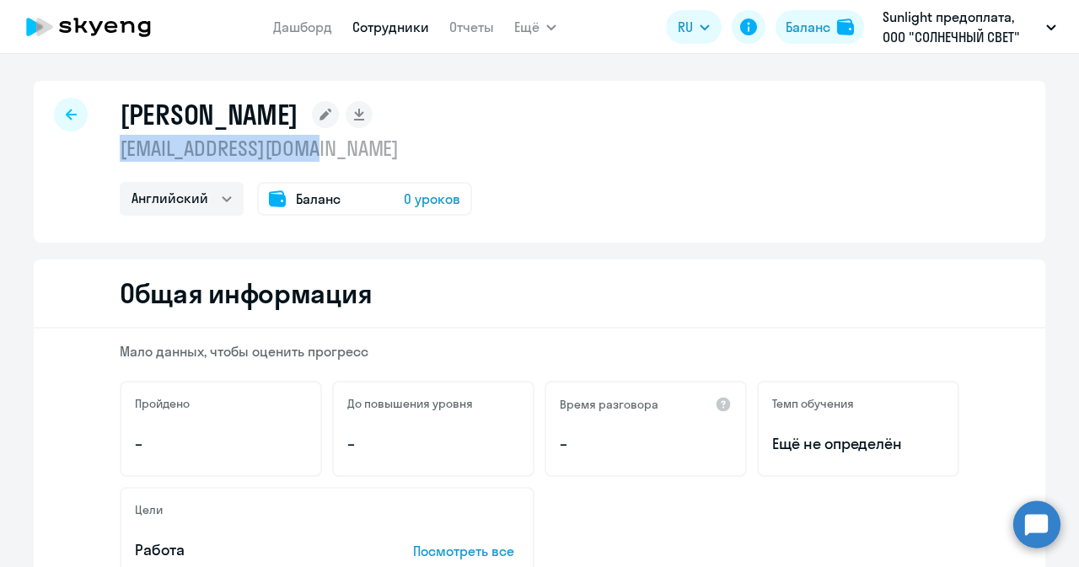
copy h1 "[PERSON_NAME]"
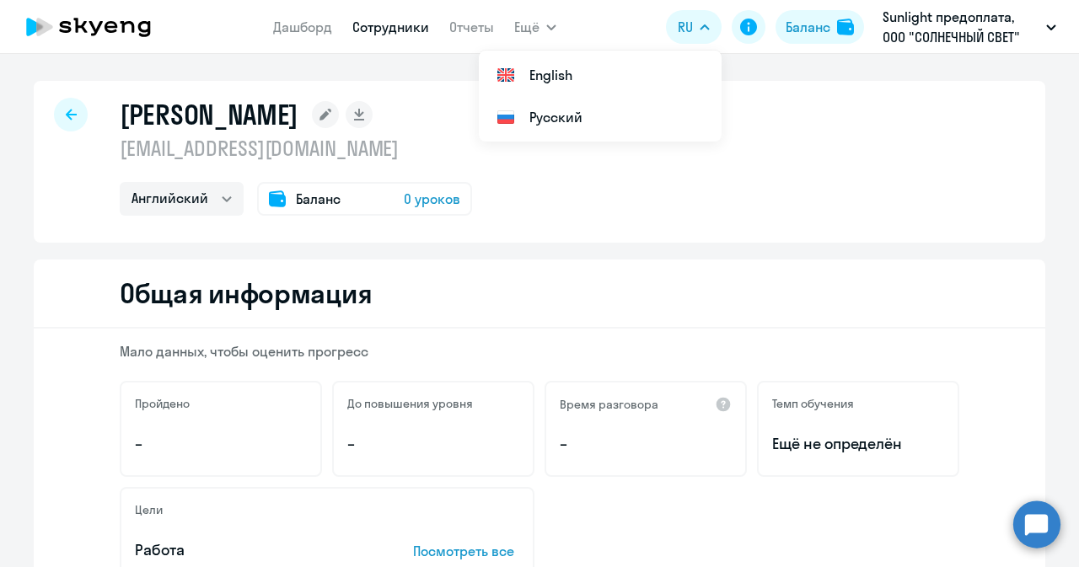
click at [824, 98] on div "[PERSON_NAME] [EMAIL_ADDRESS][DOMAIN_NAME] Английский Баланс 0 уроков" at bounding box center [539, 162] width 1011 height 162
click at [59, 122] on div at bounding box center [71, 115] width 34 height 34
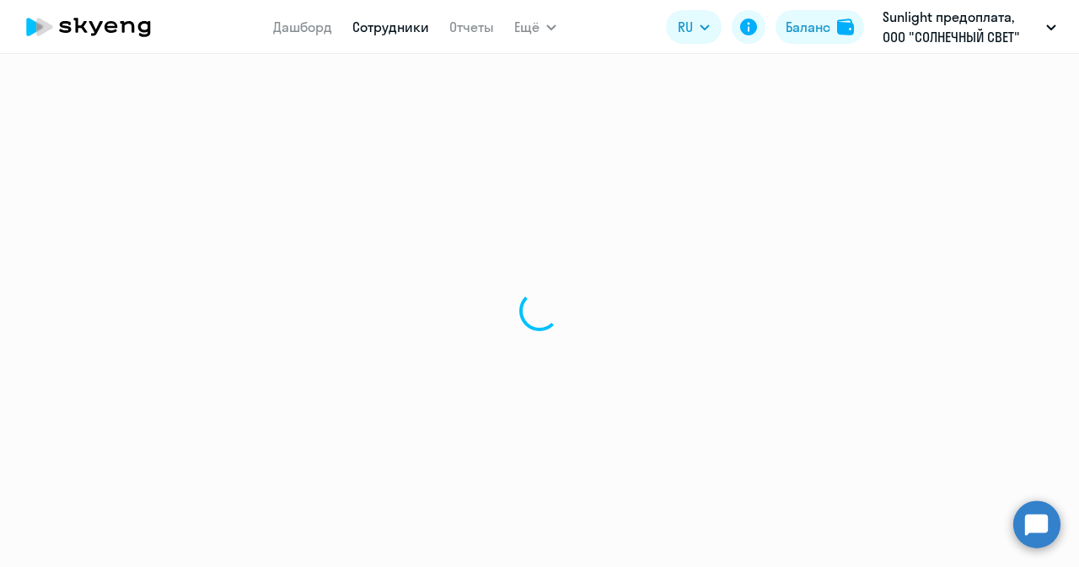
select select "30"
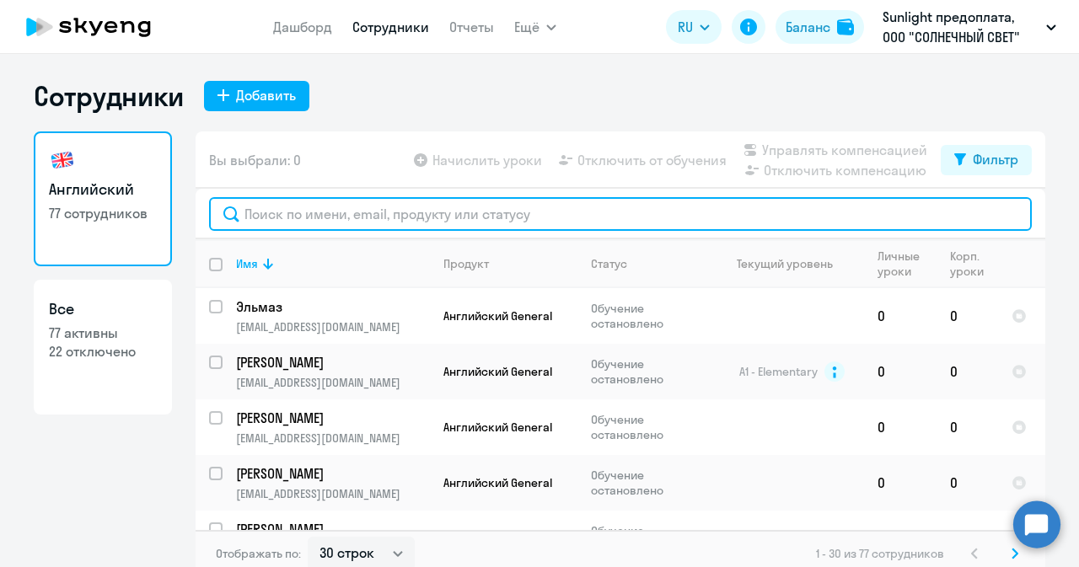
drag, startPoint x: 255, startPoint y: 210, endPoint x: 239, endPoint y: 209, distance: 16.0
click at [255, 208] on input "text" at bounding box center [620, 214] width 823 height 34
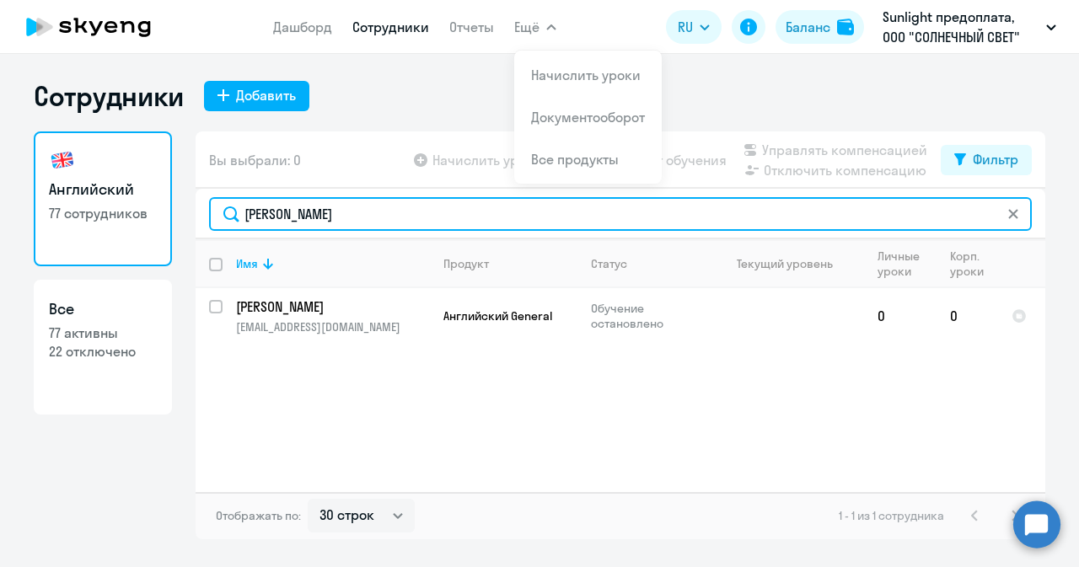
drag, startPoint x: 365, startPoint y: 230, endPoint x: 103, endPoint y: 150, distance: 274.1
click at [103, 150] on div "Английский 77 сотрудников Все 77 активны 22 отключено Вы выбрали: 0 Начислить у…" at bounding box center [539, 335] width 1011 height 408
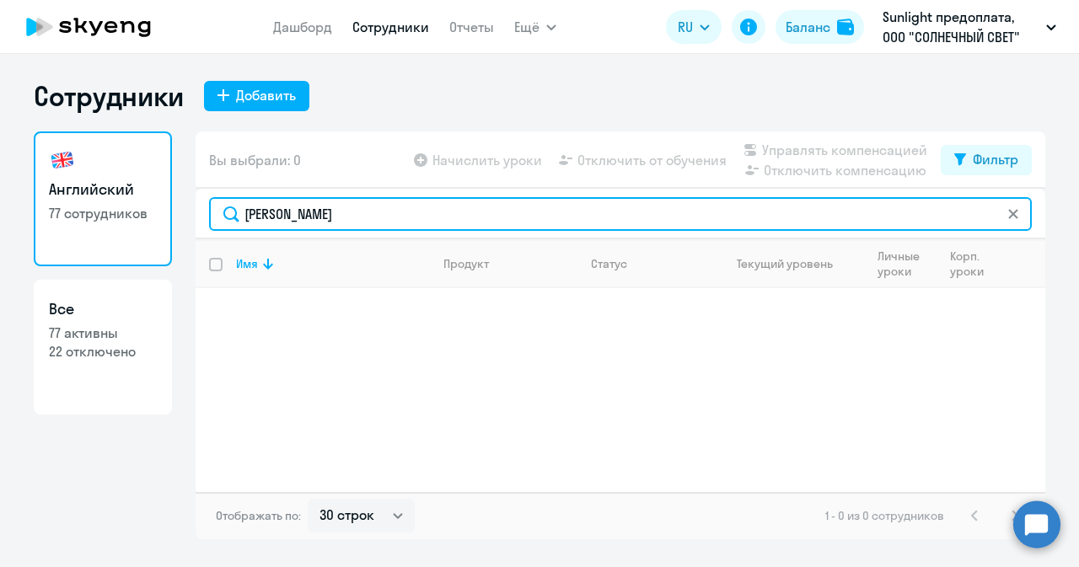
drag, startPoint x: 373, startPoint y: 225, endPoint x: 115, endPoint y: 207, distance: 258.6
click at [115, 207] on div "Английский 77 сотрудников Все 77 активны 22 отключено Вы выбрали: 0 Начислить у…" at bounding box center [539, 335] width 1011 height 408
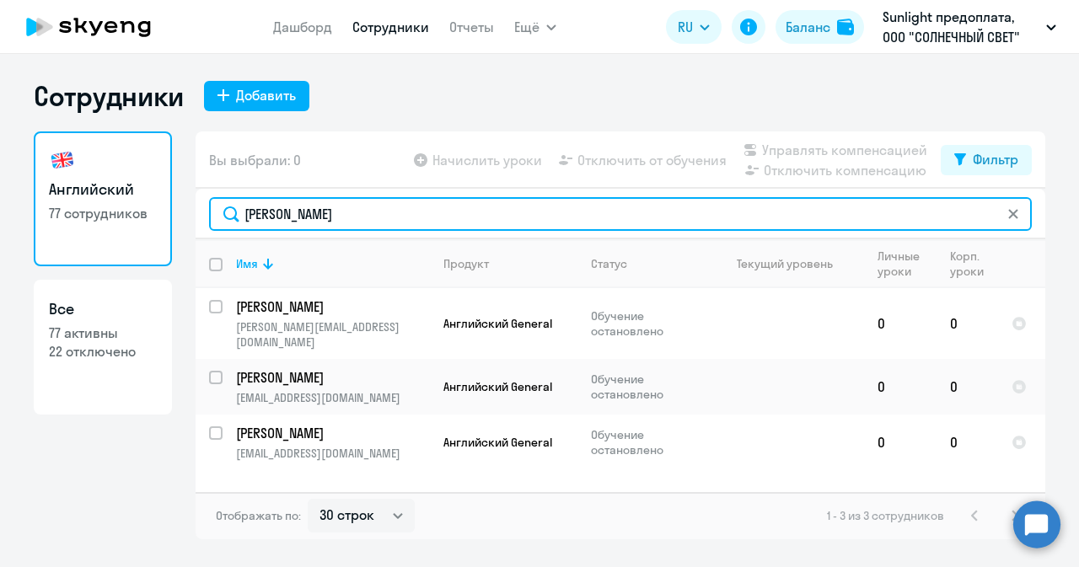
drag, startPoint x: 271, startPoint y: 227, endPoint x: 90, endPoint y: 221, distance: 181.3
click at [117, 214] on div "Английский 77 сотрудников Все 77 активны 22 отключено Вы выбрали: 0 Начислить у…" at bounding box center [539, 335] width 1011 height 408
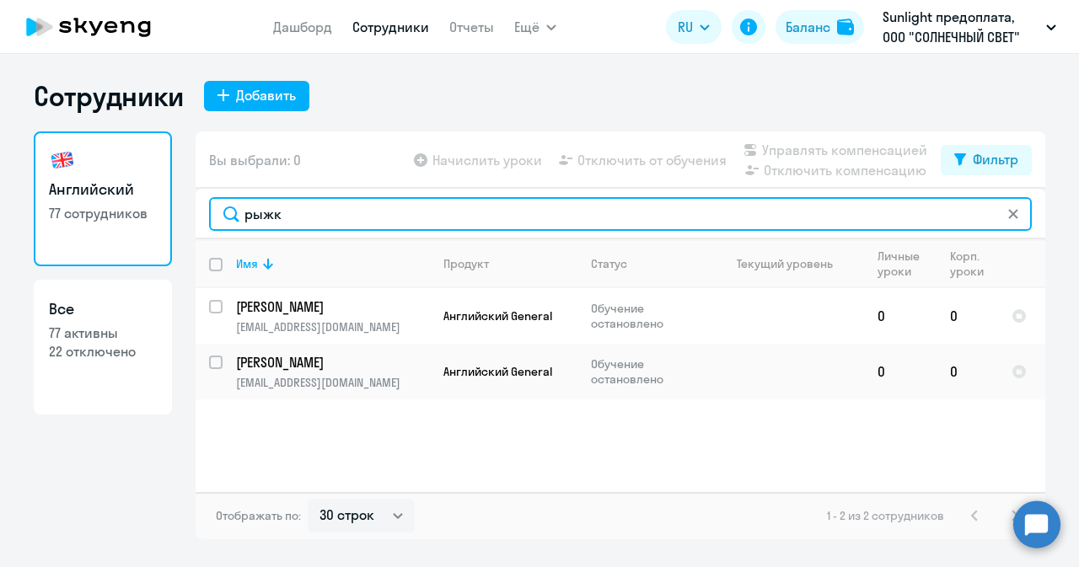
type input "рыжк"
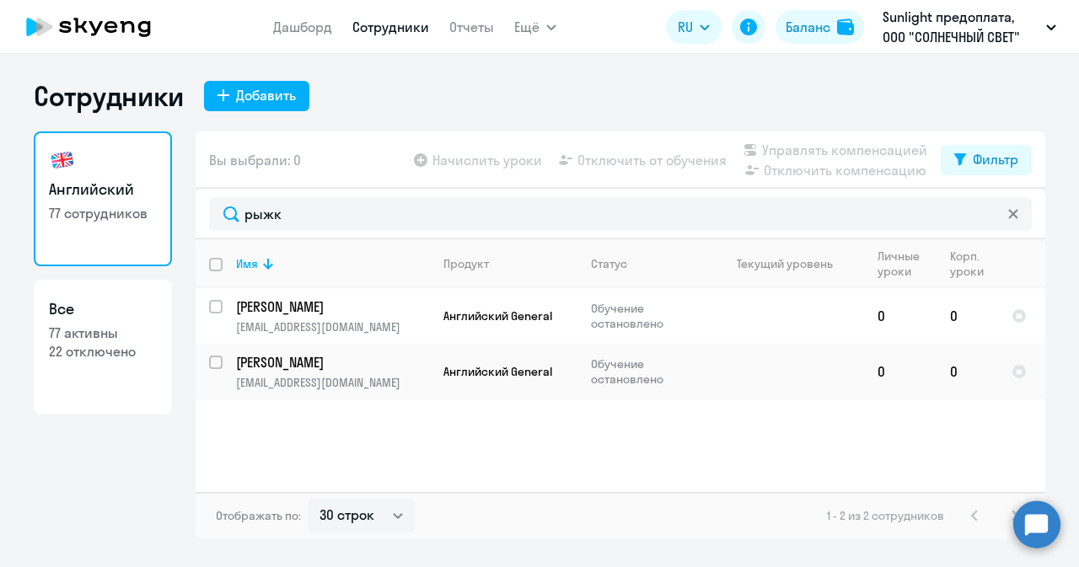
click at [1035, 514] on circle at bounding box center [1036, 524] width 47 height 47
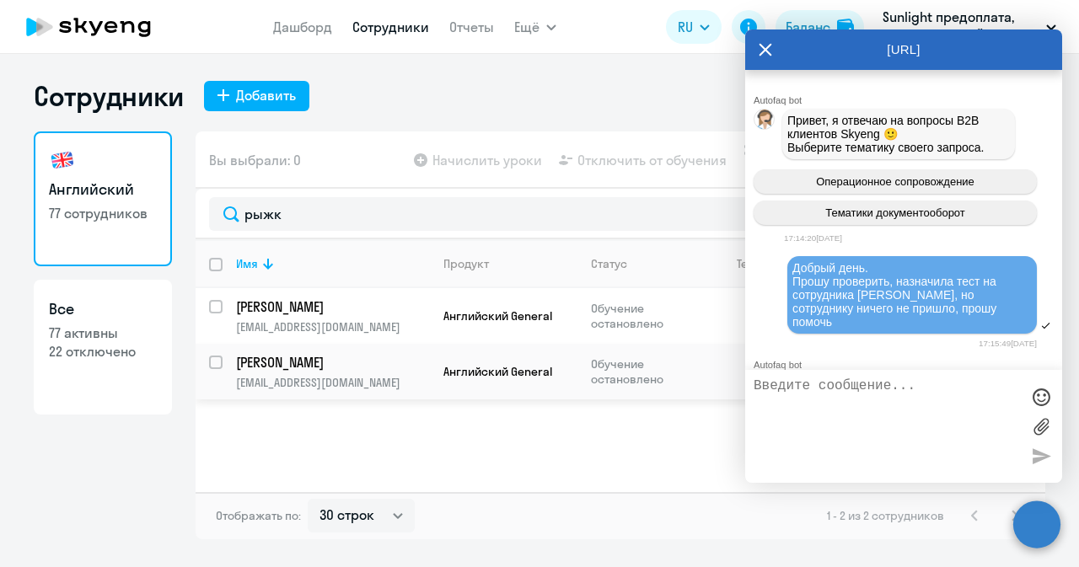
scroll to position [5220, 0]
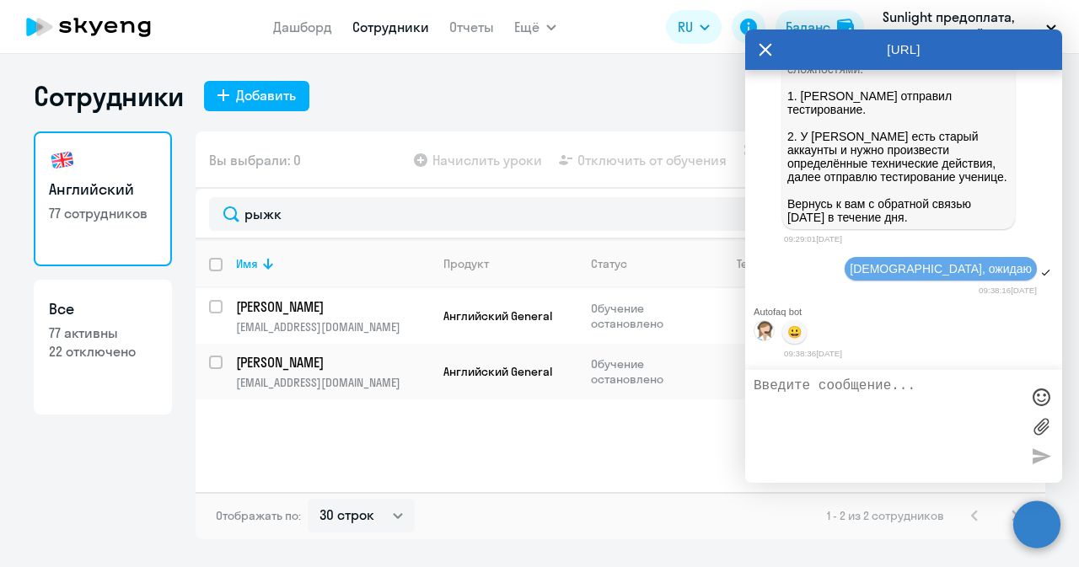
drag, startPoint x: 831, startPoint y: 408, endPoint x: 123, endPoint y: 526, distance: 717.8
click at [826, 408] on textarea at bounding box center [887, 426] width 266 height 96
paste textarea "[EMAIL_ADDRESS][DOMAIN_NAME]"
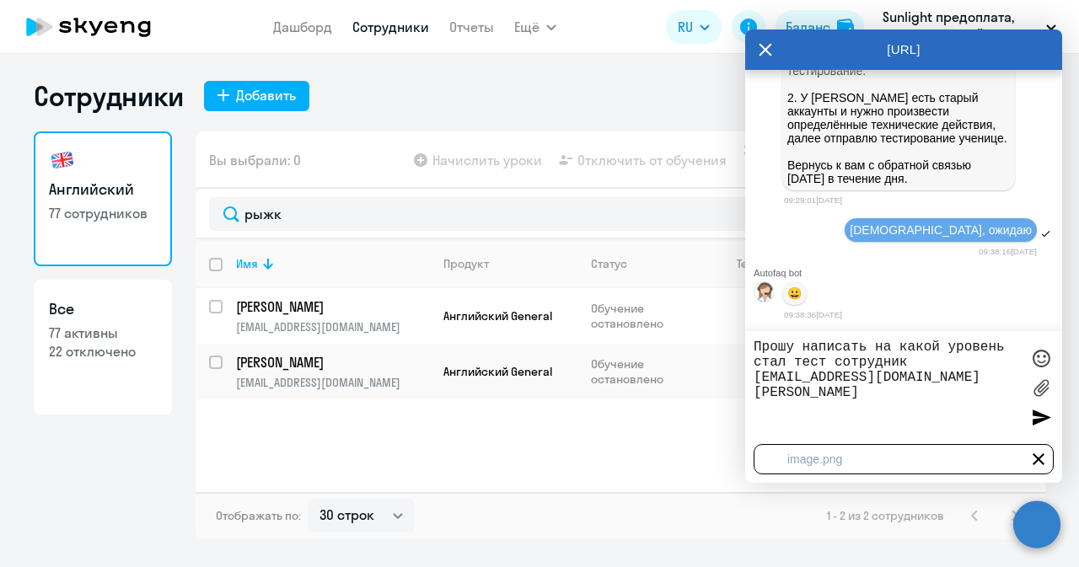
type textarea "Прошу написать на какой уровень стал тест сотрудник [EMAIL_ADDRESS][DOMAIN_NAME…"
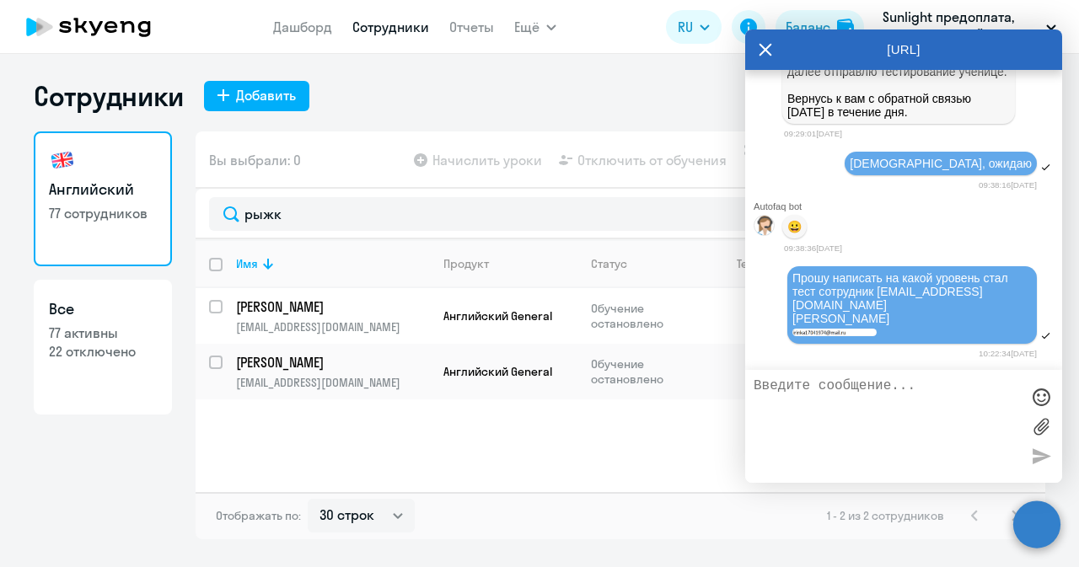
scroll to position [5324, 0]
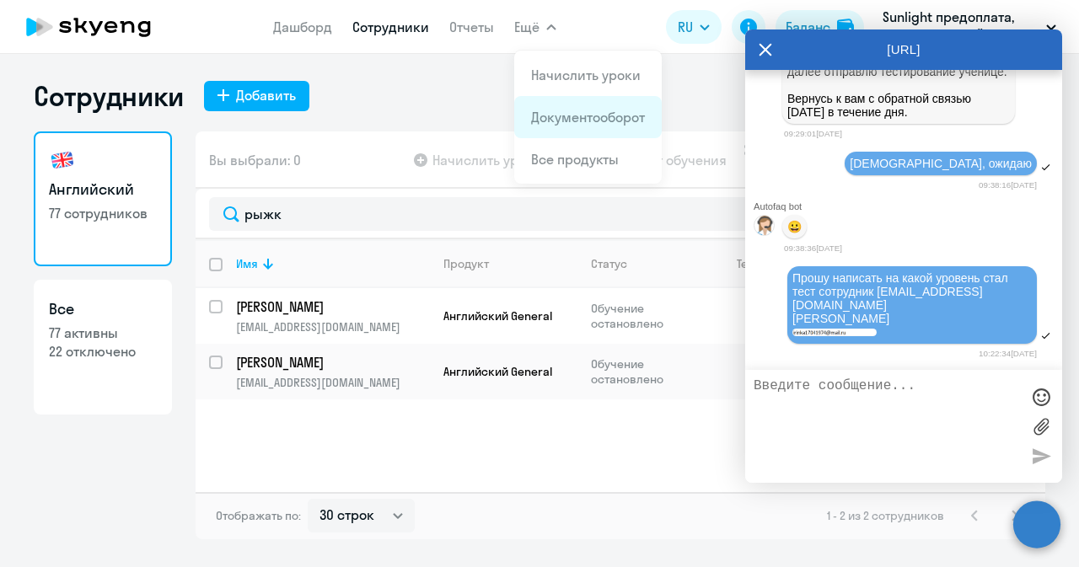
click at [528, 107] on li "Документооборот" at bounding box center [588, 117] width 148 height 42
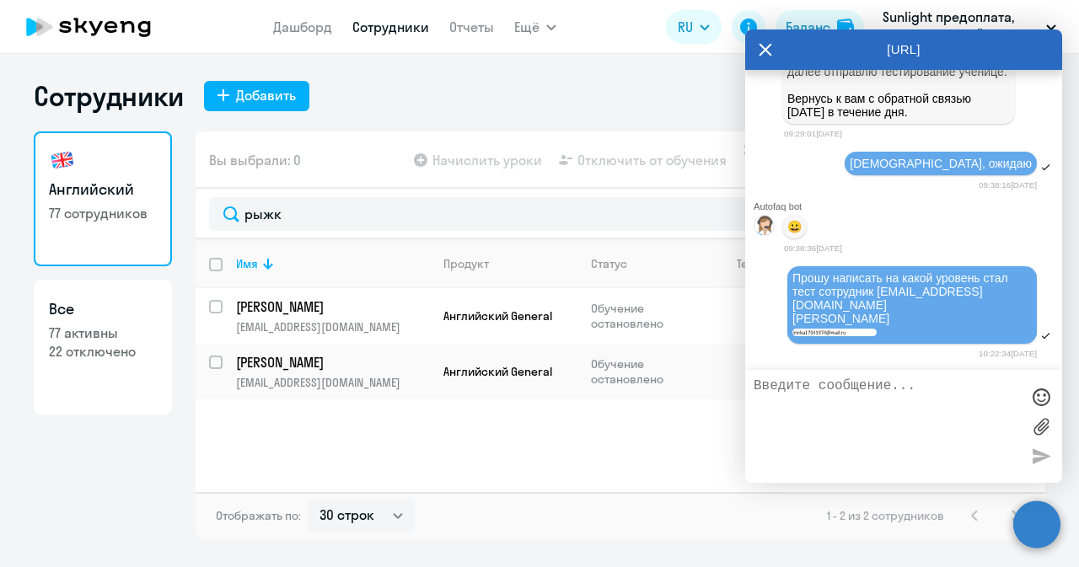
click at [524, 105] on div "Сотрудники Добавить" at bounding box center [539, 96] width 1011 height 34
click at [772, 47] on div "[URL]" at bounding box center [903, 50] width 317 height 40
click at [760, 47] on icon at bounding box center [765, 50] width 13 height 40
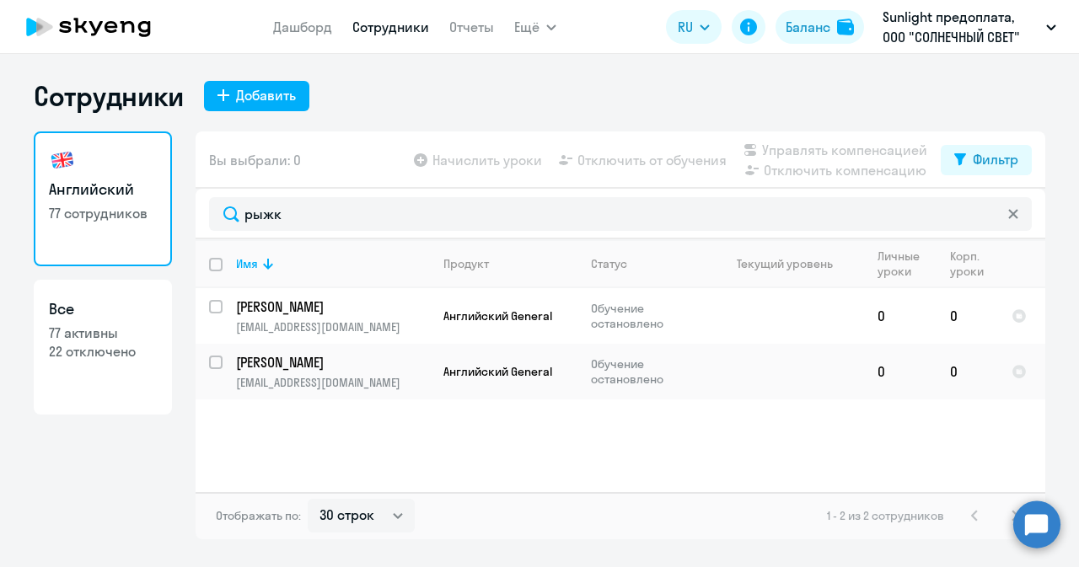
click at [810, 61] on div "Сотрудники Добавить Английский 77 сотрудников Все 77 активны 22 отключено Вы вы…" at bounding box center [539, 310] width 1079 height 513
